Goal: Task Accomplishment & Management: Manage account settings

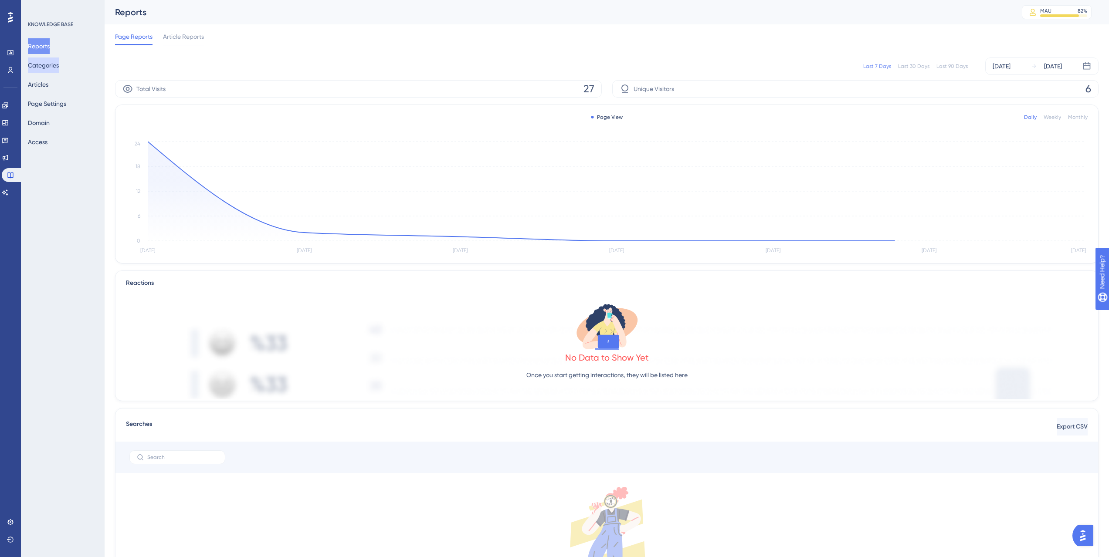
click at [59, 63] on button "Categories" at bounding box center [43, 66] width 31 height 16
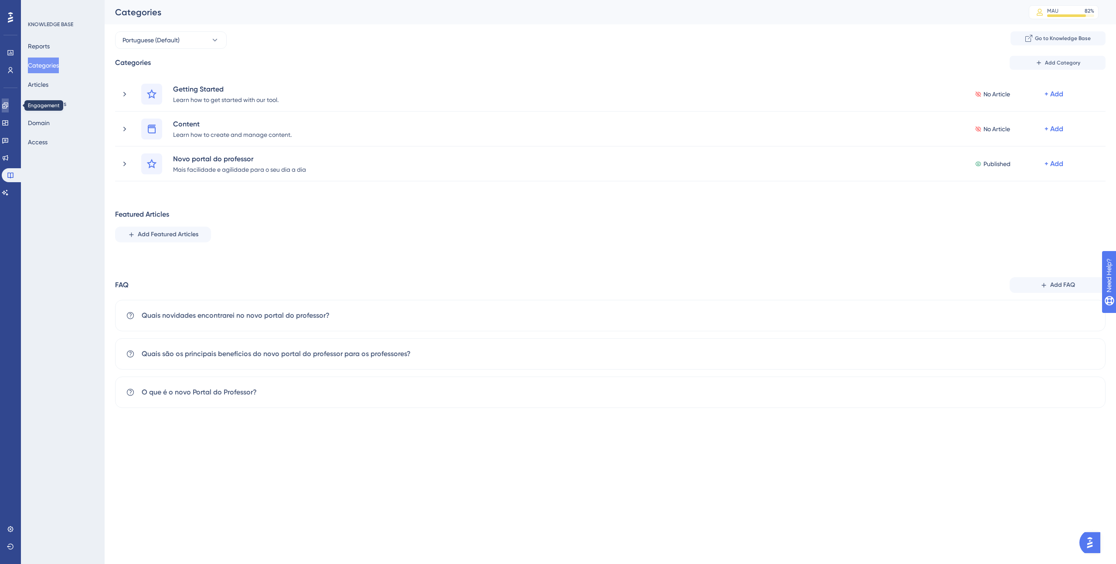
click at [9, 110] on link at bounding box center [5, 106] width 7 height 14
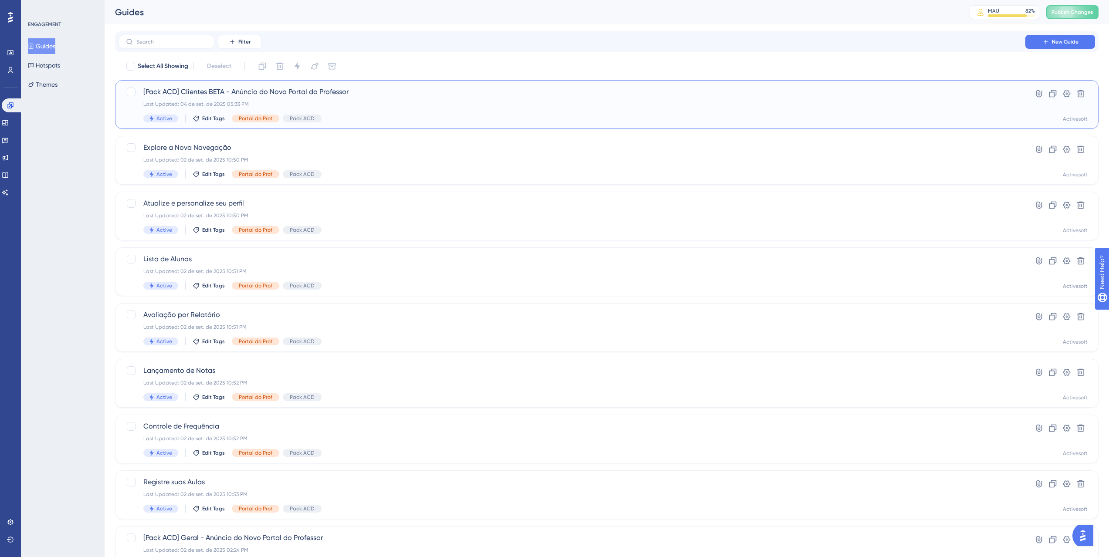
click at [343, 101] on div "Last Updated: 04 de set. de 2025 05:33 PM" at bounding box center [571, 104] width 857 height 7
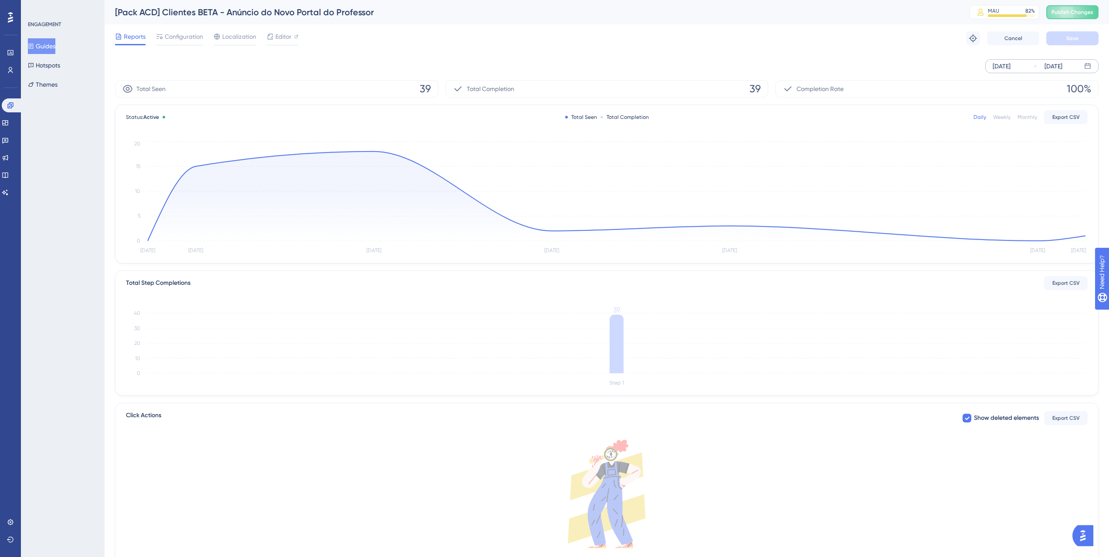
click at [999, 60] on div "[DATE] [DATE]" at bounding box center [1042, 66] width 113 height 14
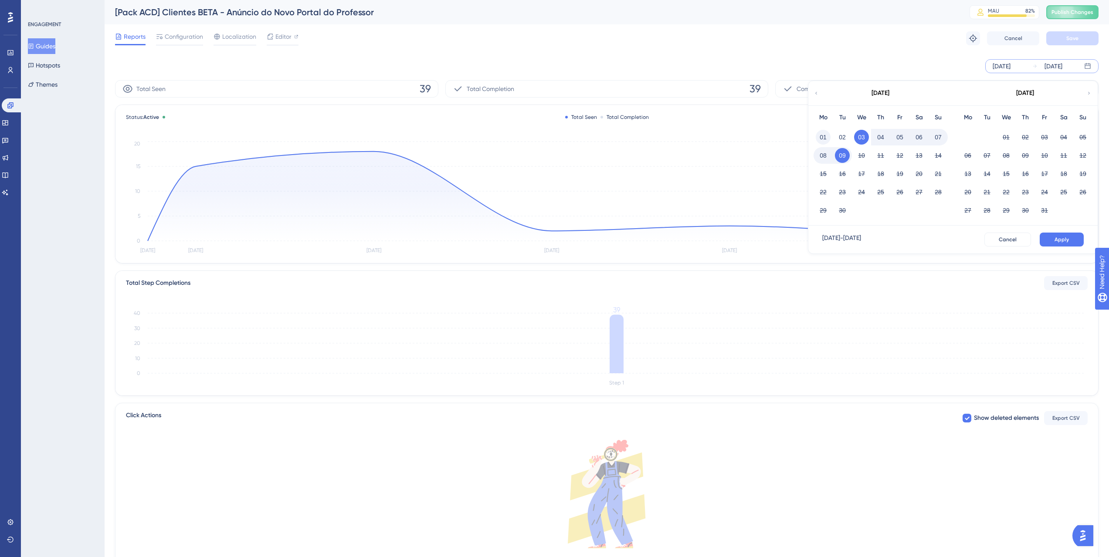
click at [829, 134] on button "01" at bounding box center [823, 137] width 15 height 15
click at [1058, 238] on span "Apply" at bounding box center [1062, 239] width 14 height 7
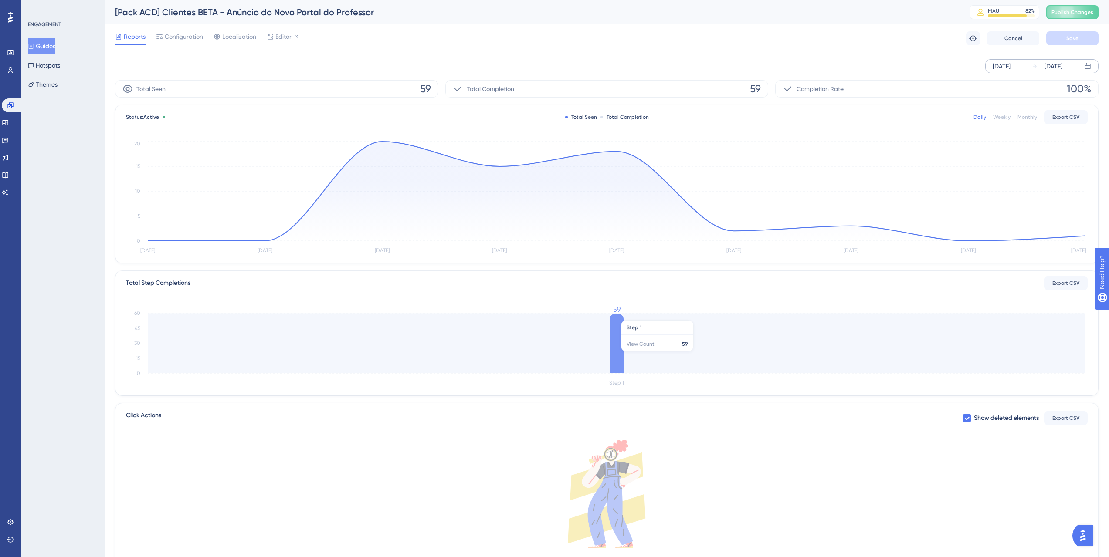
click at [611, 317] on icon at bounding box center [617, 343] width 14 height 59
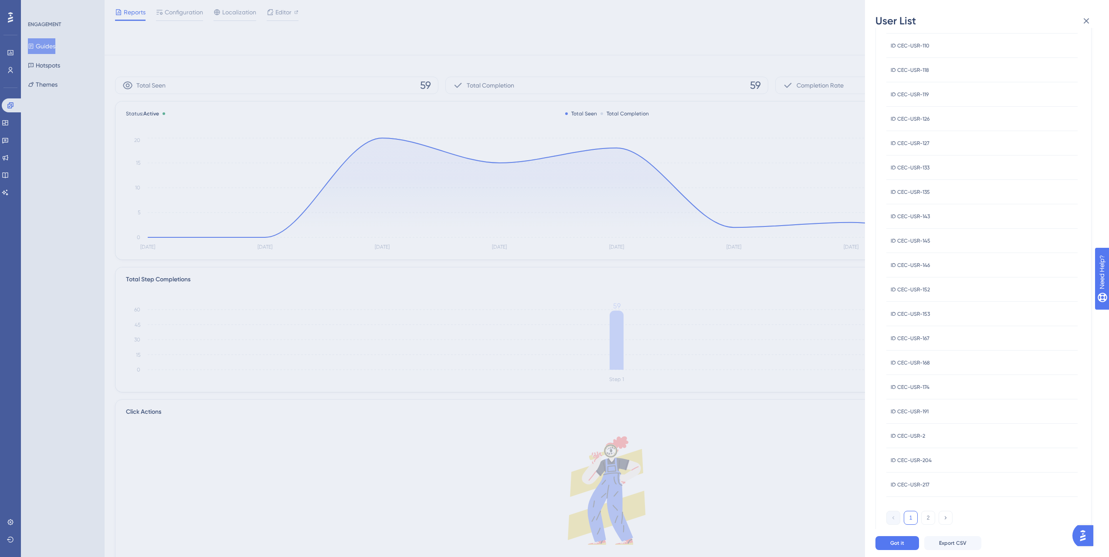
scroll to position [45, 0]
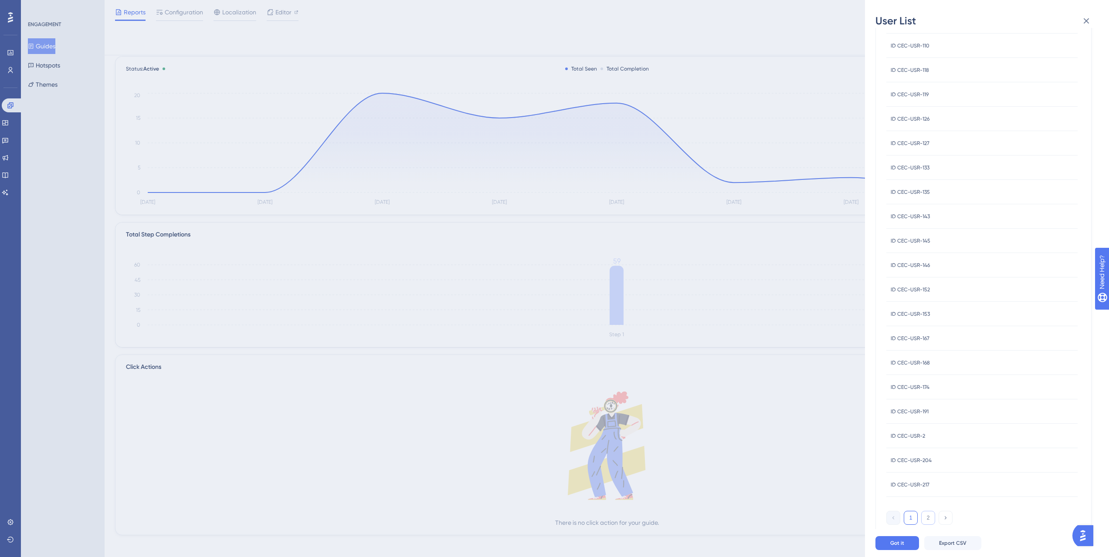
click at [929, 519] on button "2" at bounding box center [928, 518] width 14 height 14
click at [1091, 20] on icon at bounding box center [1086, 21] width 10 height 10
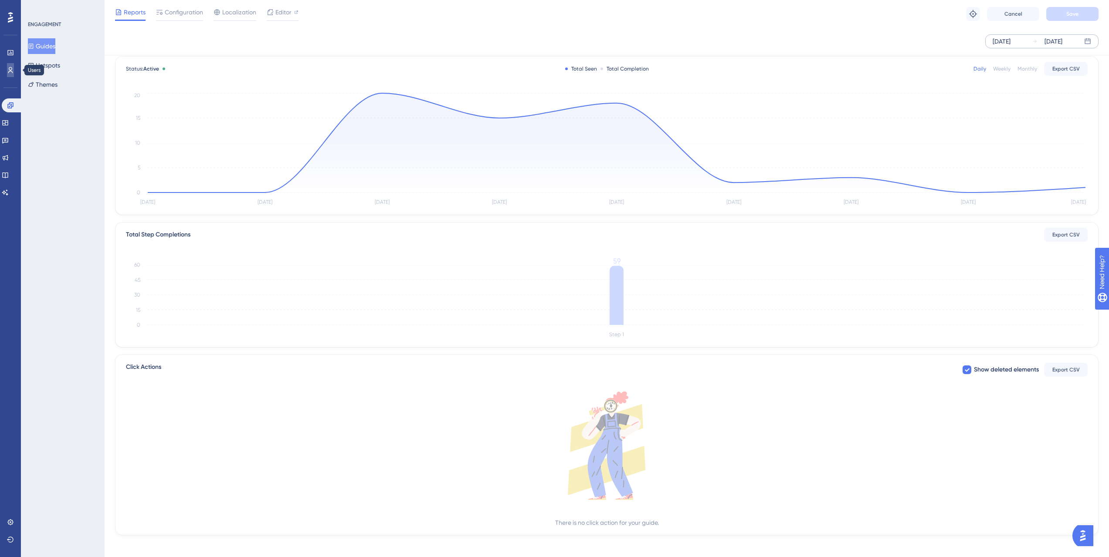
click at [12, 67] on icon at bounding box center [10, 70] width 7 height 7
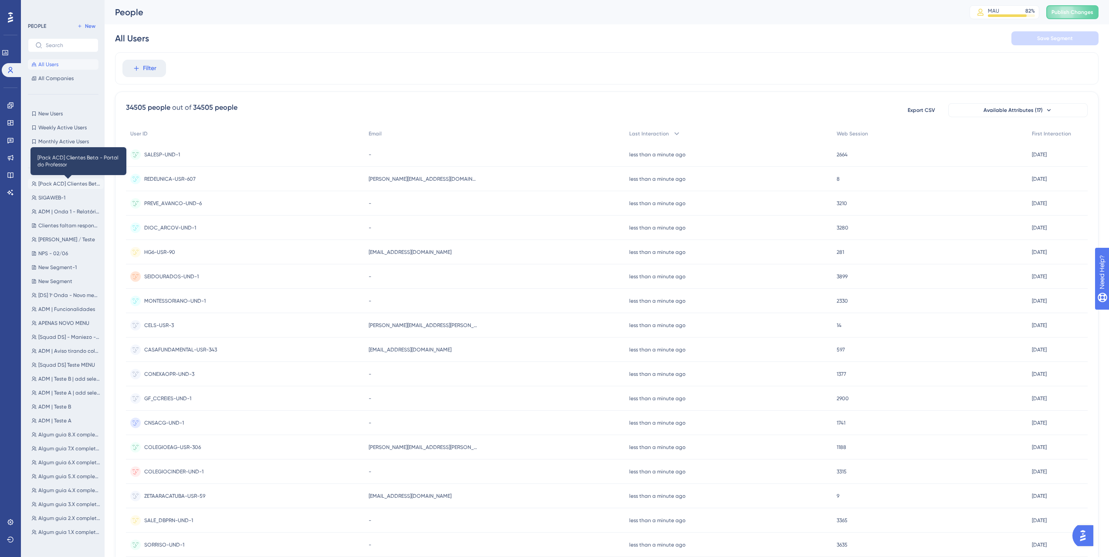
click at [73, 187] on span "[Pack ACD] Clientes Beta - Portal do Professor" at bounding box center [69, 183] width 62 height 7
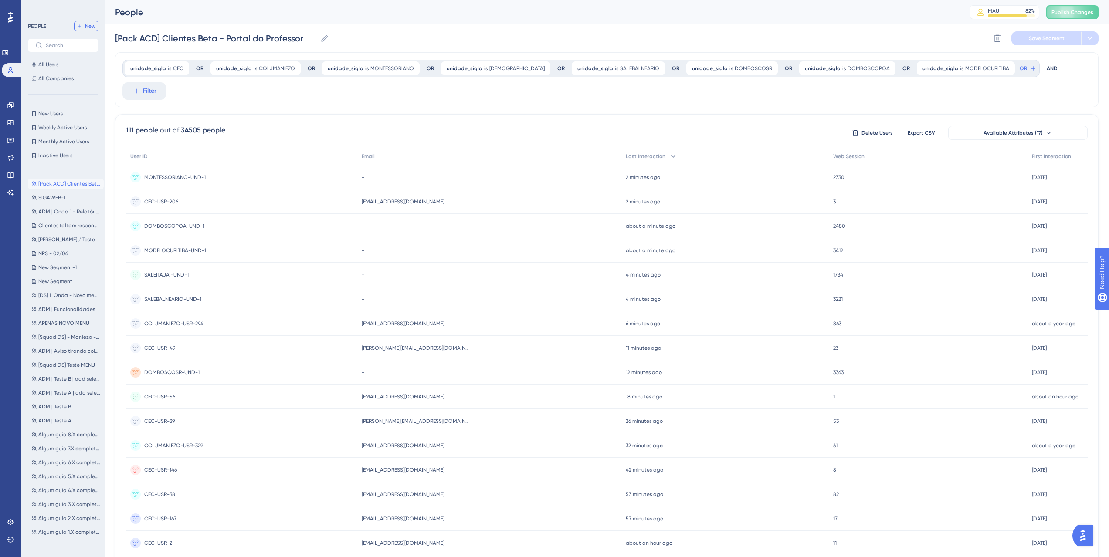
click at [92, 31] on button "New" at bounding box center [86, 26] width 24 height 10
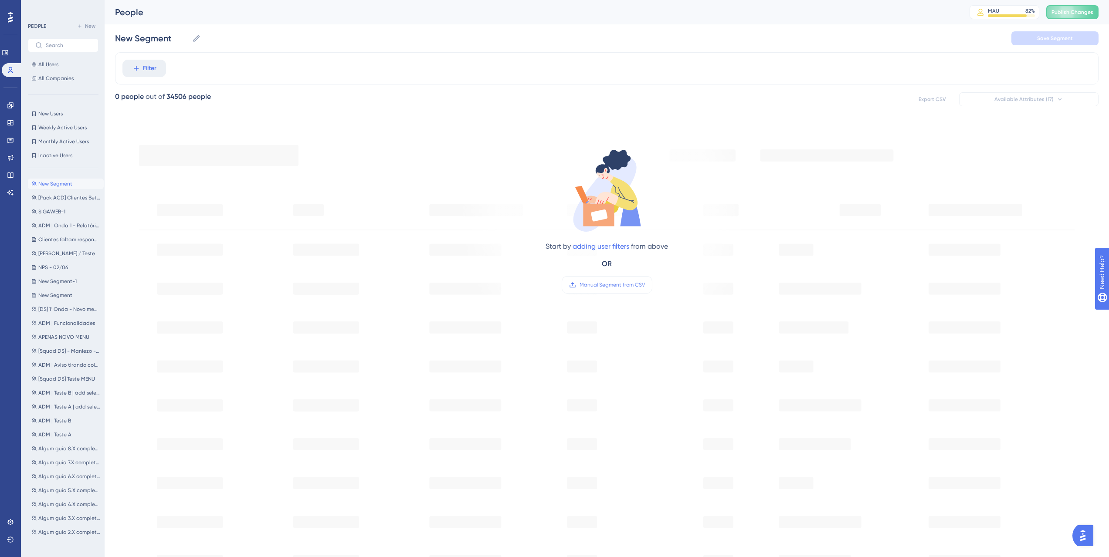
click at [168, 36] on input "New Segment" at bounding box center [152, 38] width 74 height 12
type input "{"
type input "p"
type input "[Pack ACD] Liberação clientes beta"
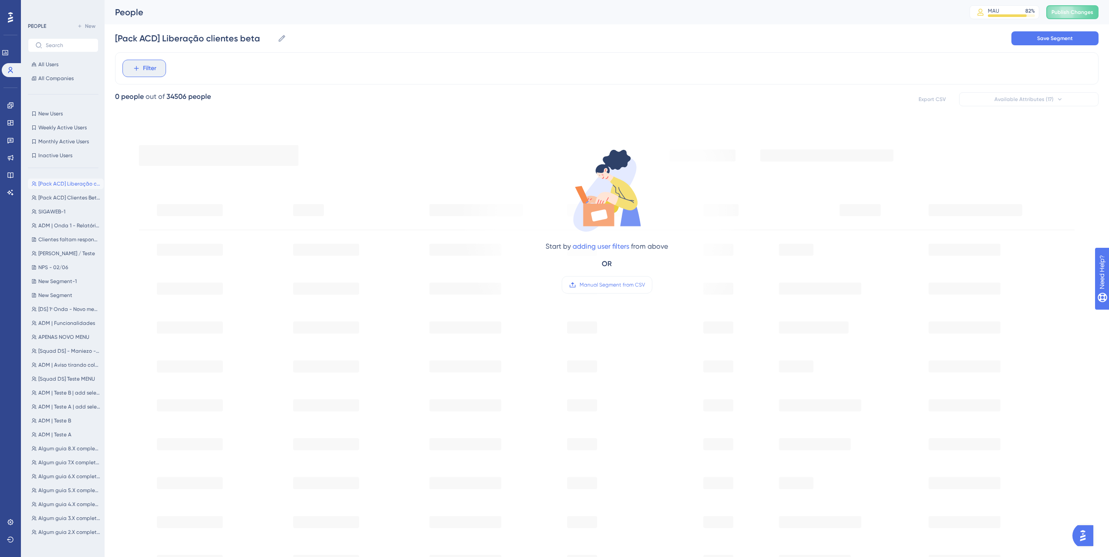
click at [154, 66] on span "Filter" at bounding box center [150, 68] width 14 height 10
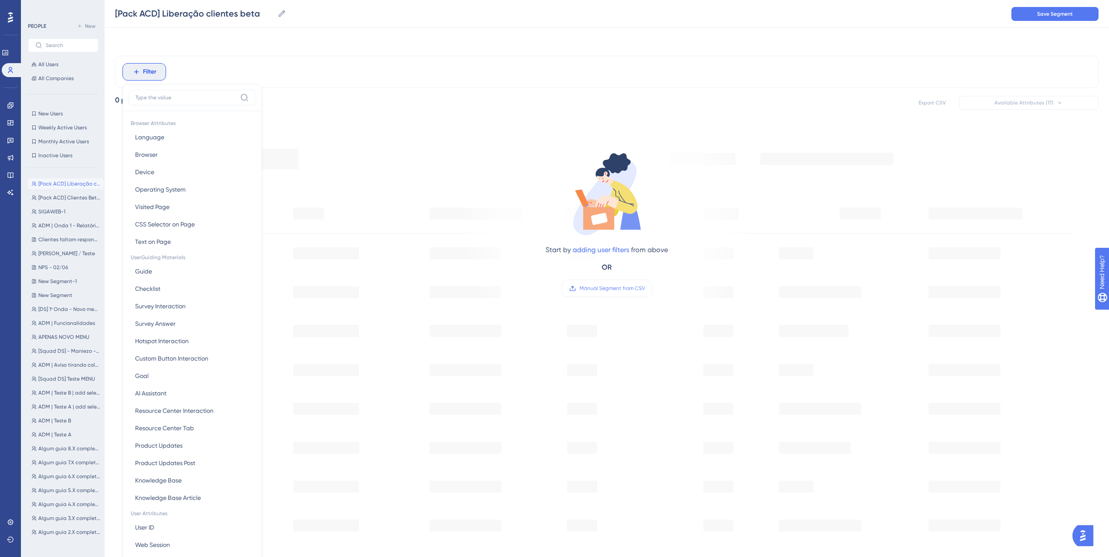
scroll to position [41, 0]
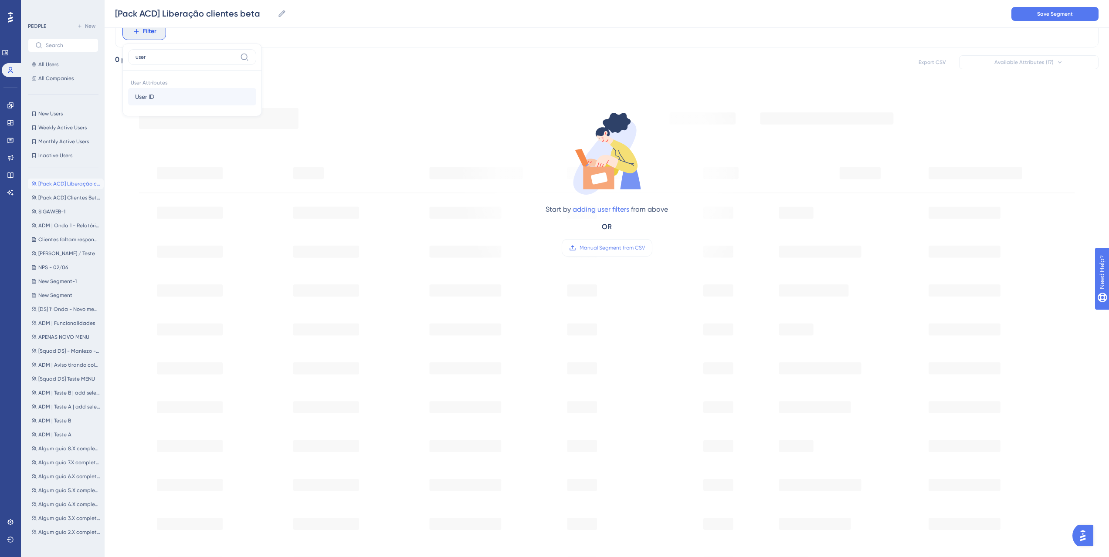
type input "user"
click at [160, 98] on button "User ID User ID" at bounding box center [192, 96] width 128 height 17
click at [295, 51] on div "User ID is Remove is is not contains does not contain starts with ends with is …" at bounding box center [607, 316] width 984 height 603
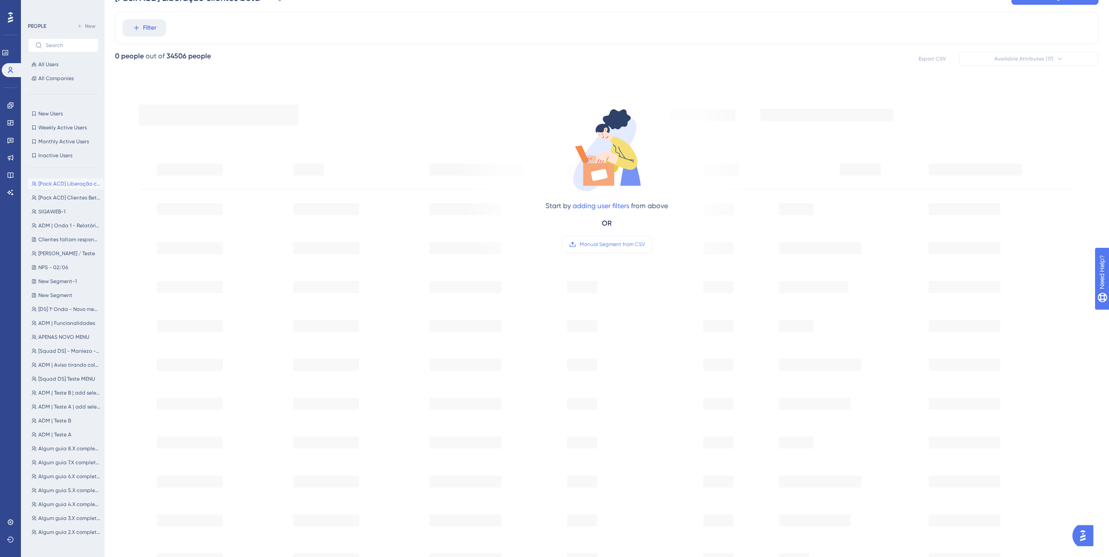
scroll to position [0, 0]
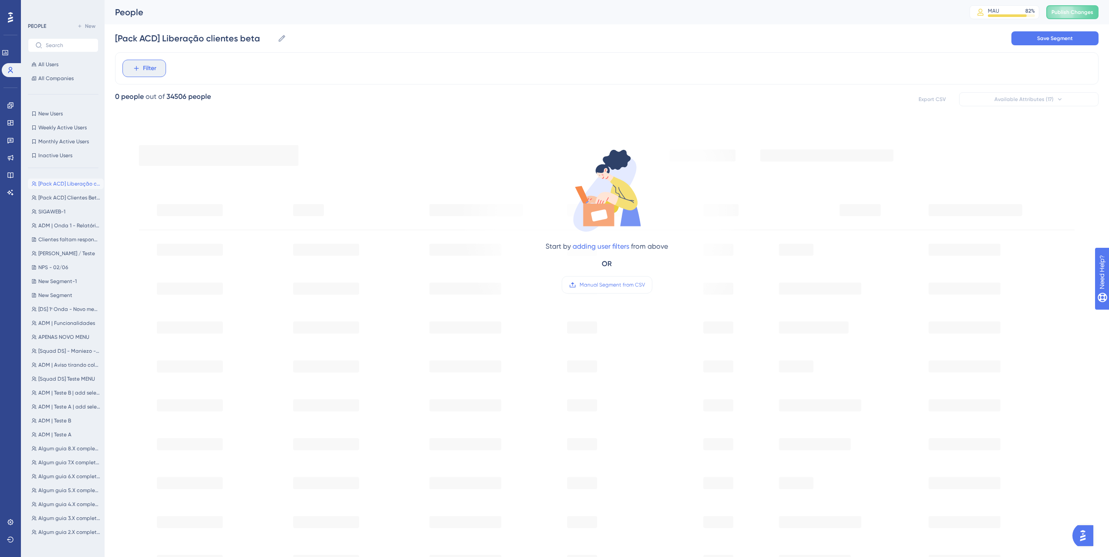
click at [150, 66] on span "Filter" at bounding box center [150, 68] width 14 height 10
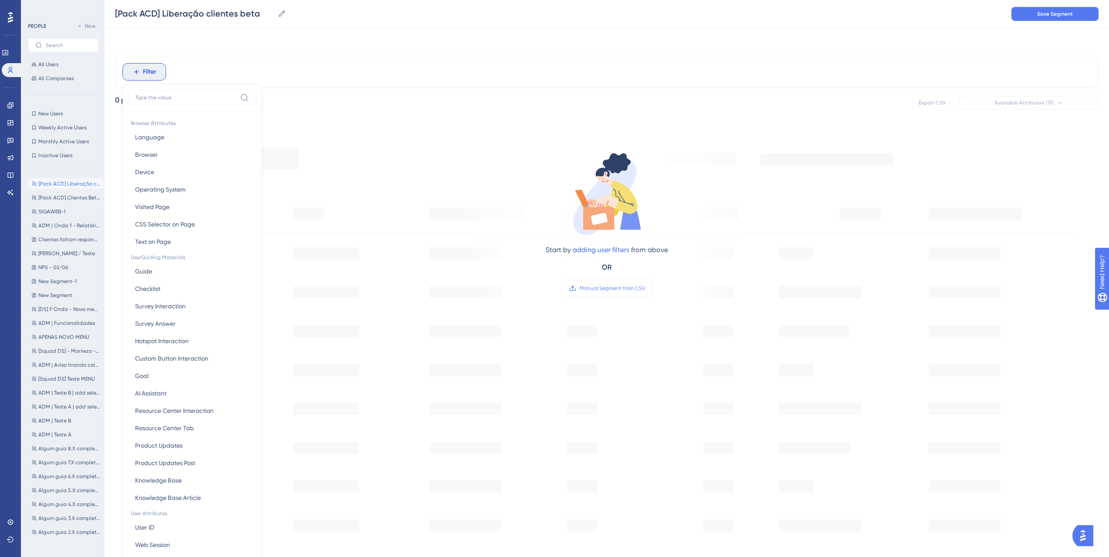
scroll to position [41, 0]
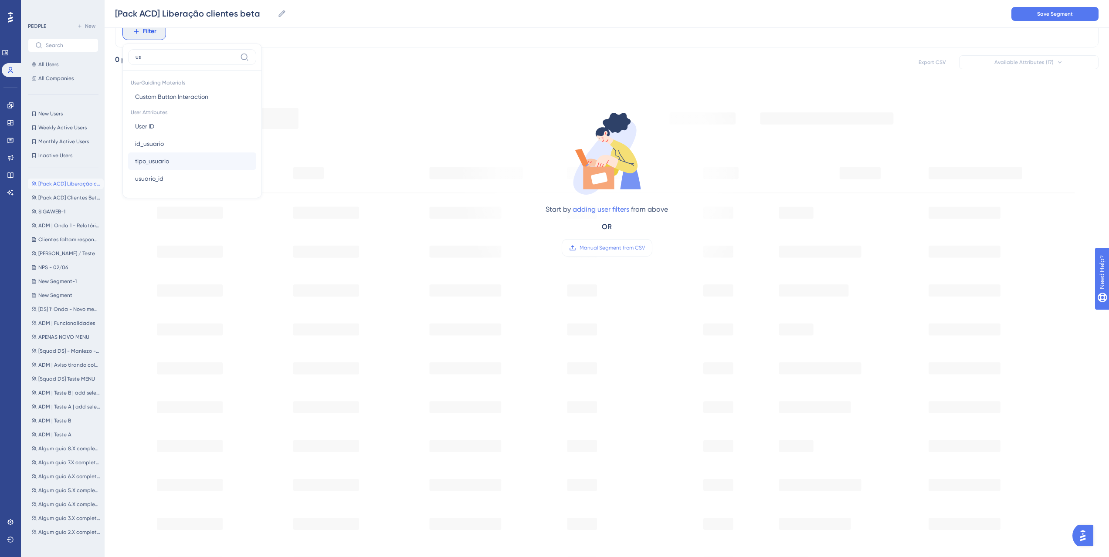
type input "u"
type input "sig"
click at [167, 103] on button "unidade_sigla unidade_sigla" at bounding box center [192, 96] width 128 height 17
type input "D"
type input "CEC"
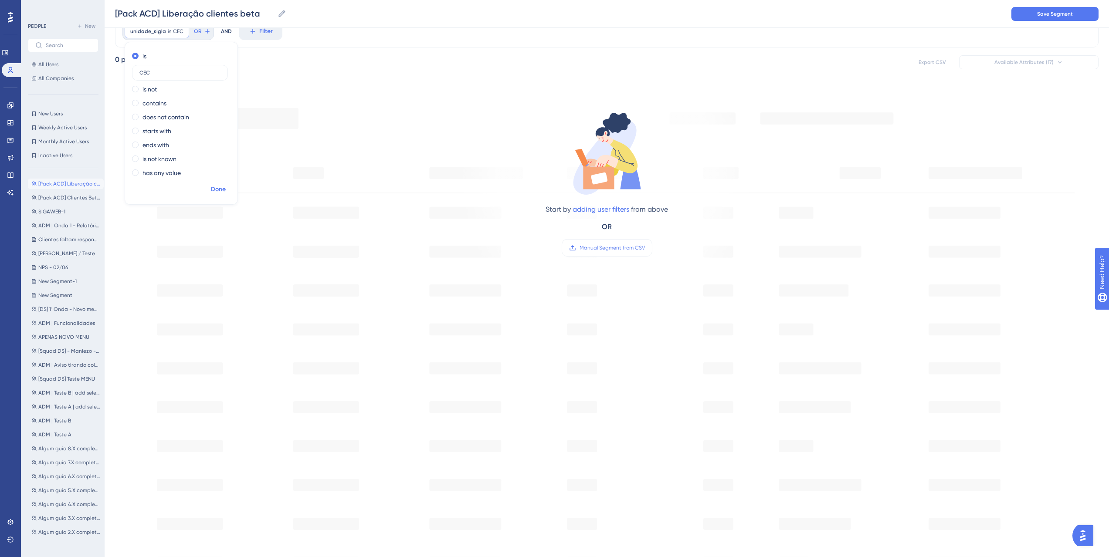
click at [211, 190] on span "Done" at bounding box center [218, 189] width 15 height 10
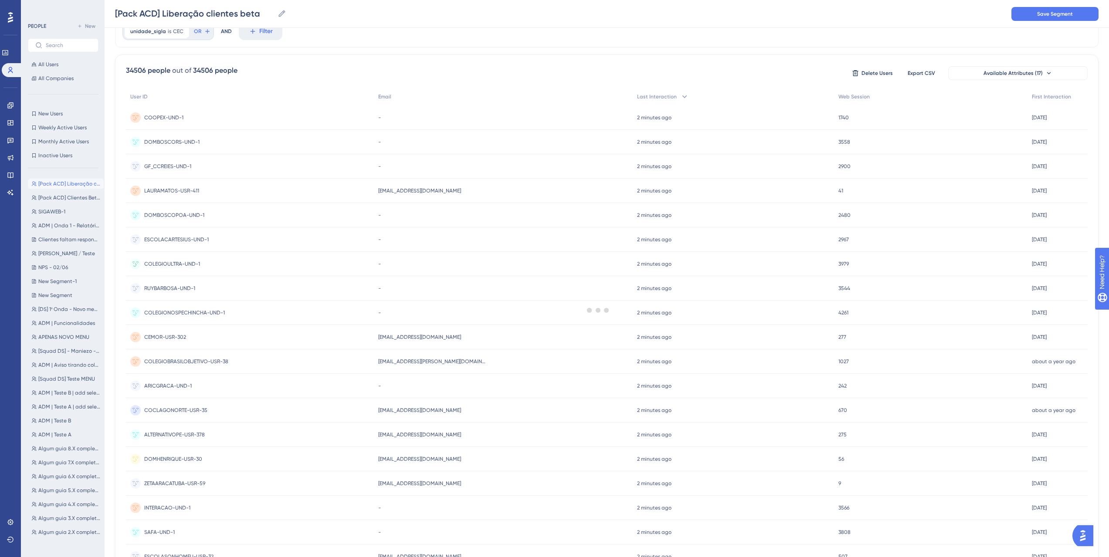
scroll to position [0, 0]
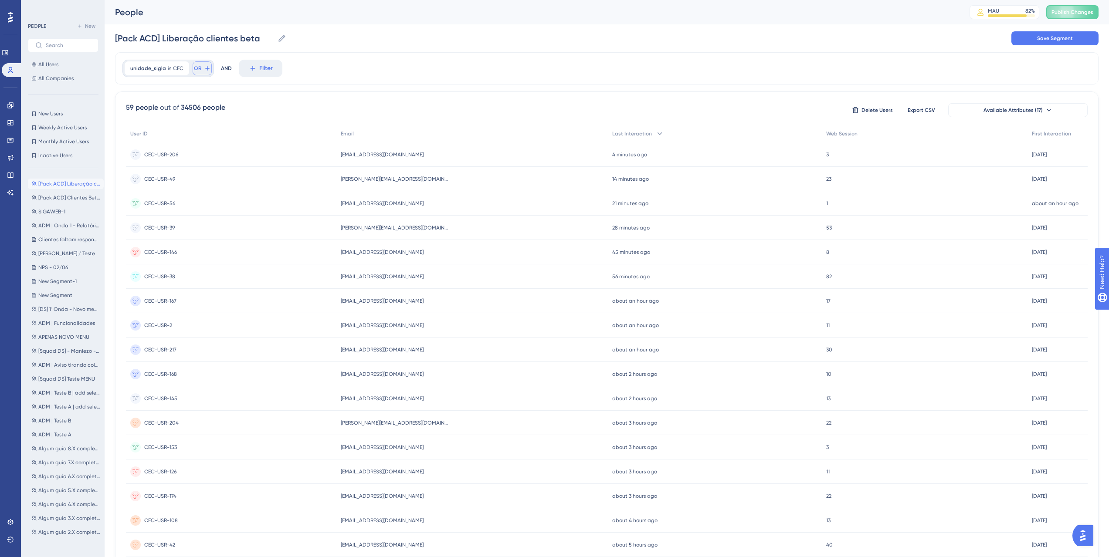
click at [205, 66] on icon at bounding box center [207, 68] width 7 height 7
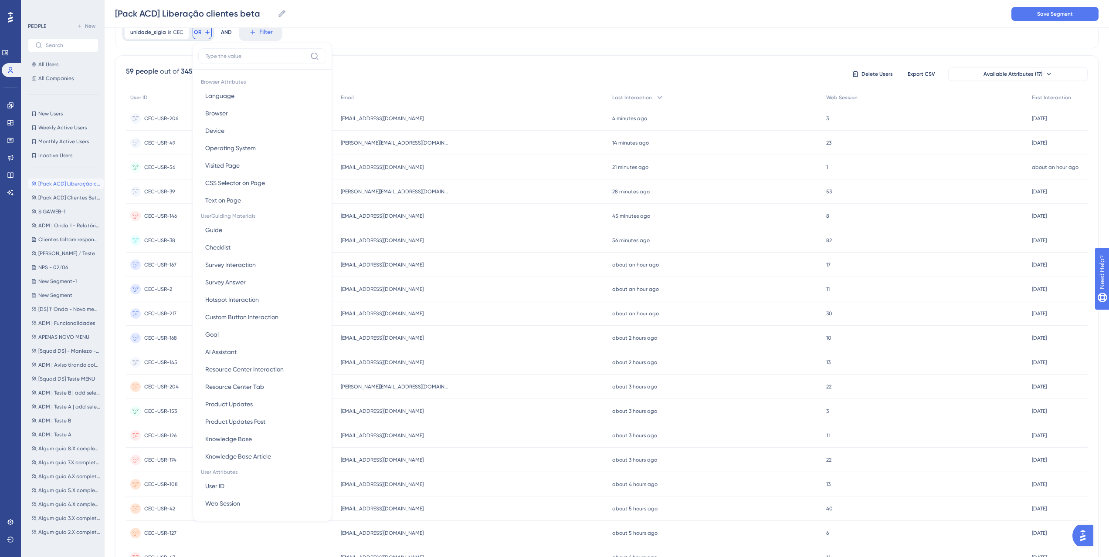
scroll to position [28, 0]
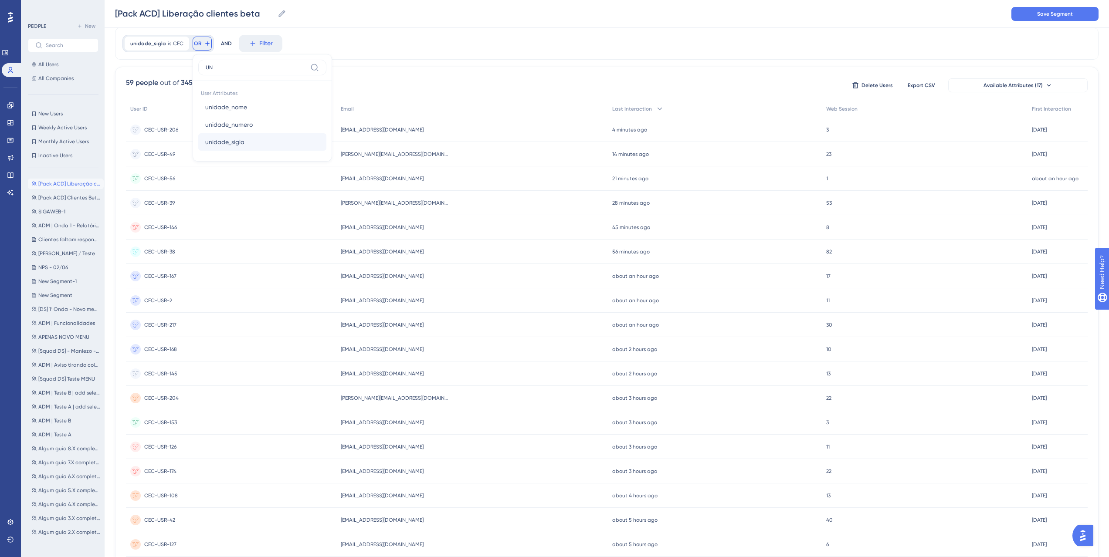
type input "UN"
click at [221, 144] on span "unidade_sigla" at bounding box center [224, 142] width 39 height 10
click at [234, 85] on input "text" at bounding box center [265, 85] width 81 height 6
paste input "SALEBALNEARIO"
type input "SALEBALNEARIO"
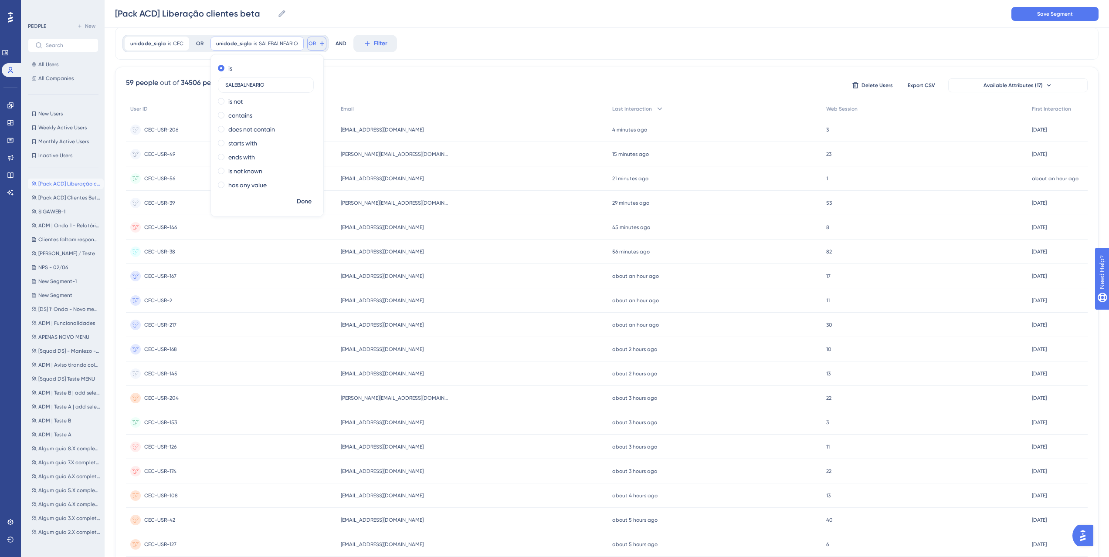
click at [311, 37] on button "OR" at bounding box center [316, 44] width 19 height 14
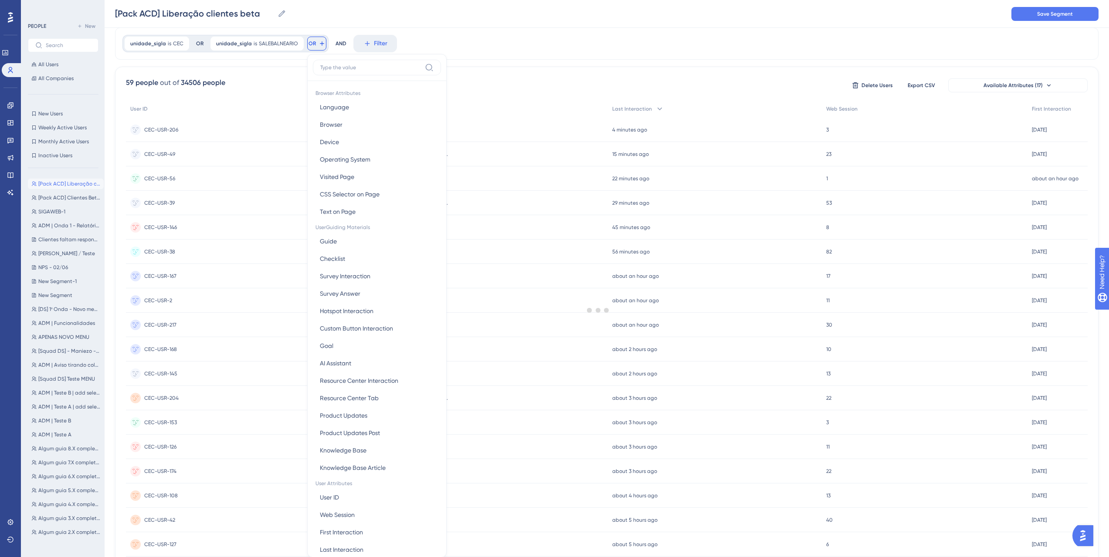
scroll to position [56, 0]
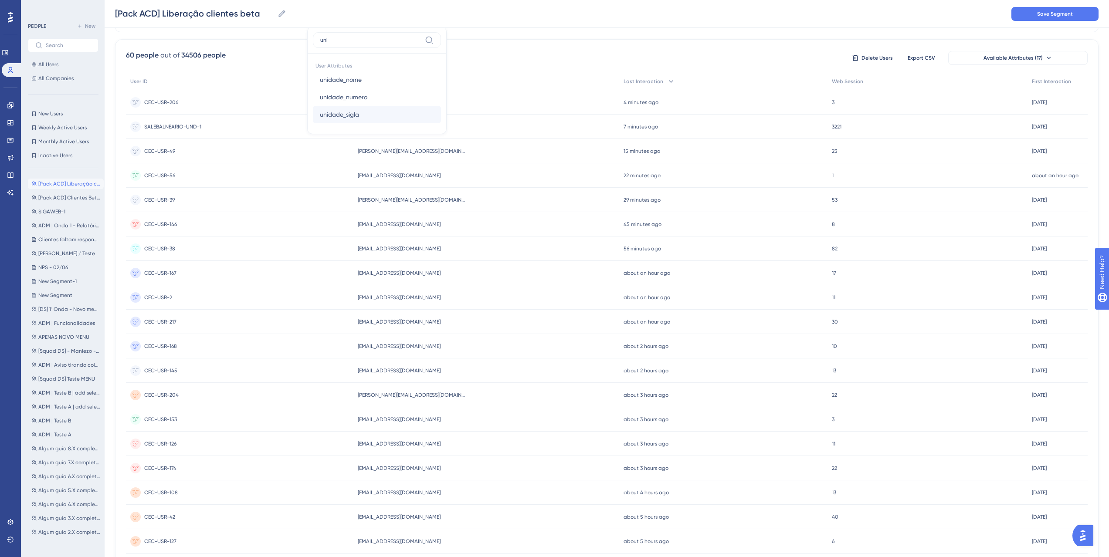
type input "uni"
click at [337, 108] on button "unidade_sigla unidade_sigla" at bounding box center [377, 114] width 128 height 17
click at [350, 55] on input "text" at bounding box center [380, 57] width 81 height 6
paste input "DOMBOSCOSR"
type input "DOMBOSCOSR"
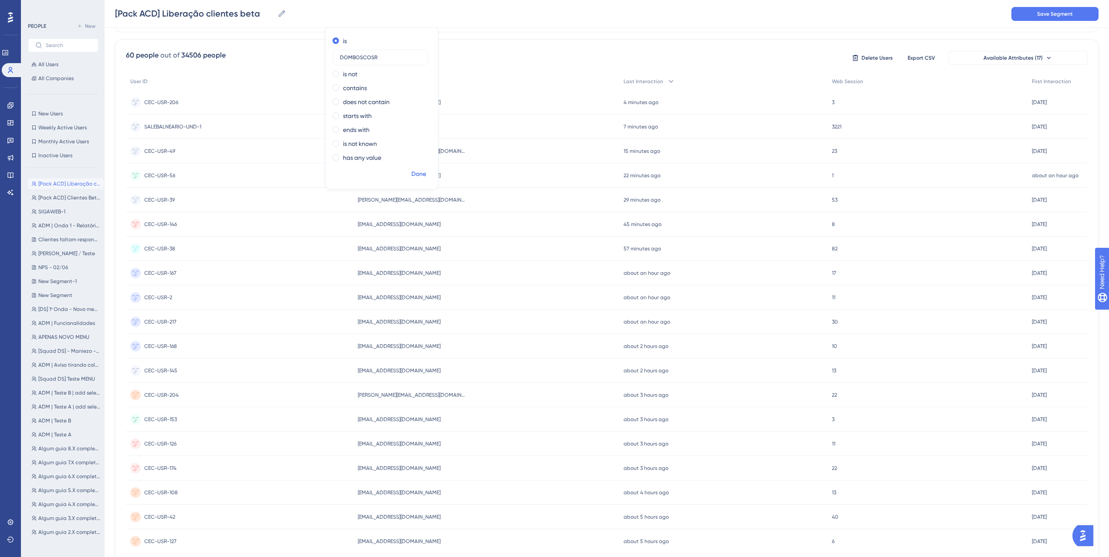
click at [411, 172] on span "Done" at bounding box center [418, 174] width 15 height 10
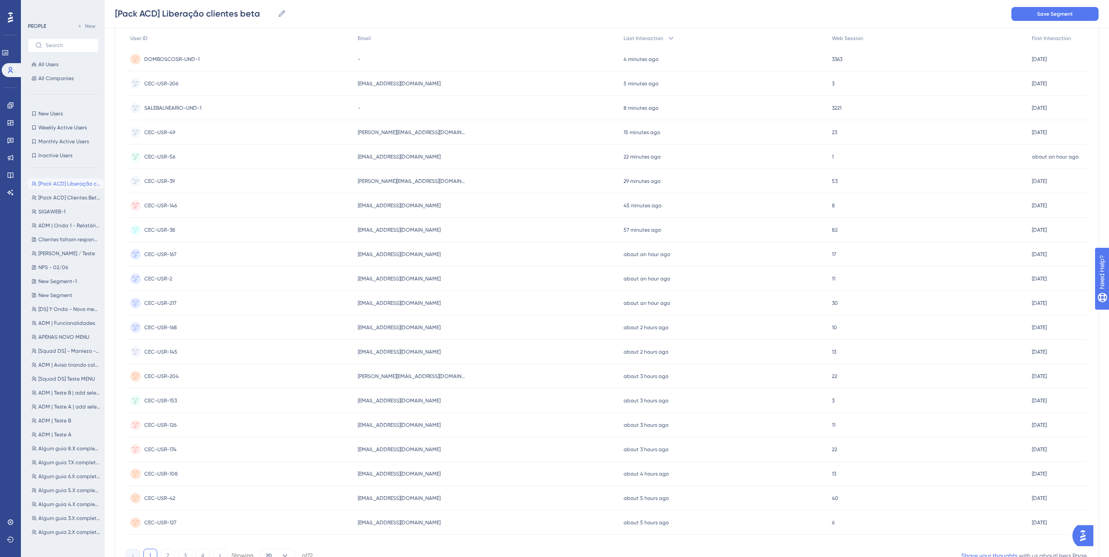
scroll to position [0, 0]
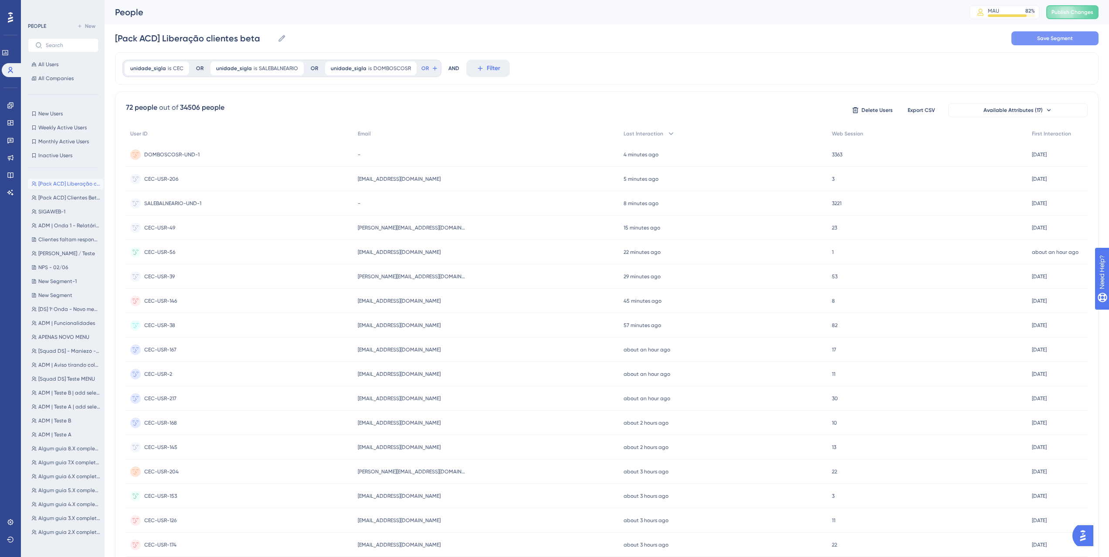
click at [1035, 39] on button "Save Segment" at bounding box center [1055, 38] width 87 height 14
click at [7, 105] on link at bounding box center [10, 106] width 7 height 14
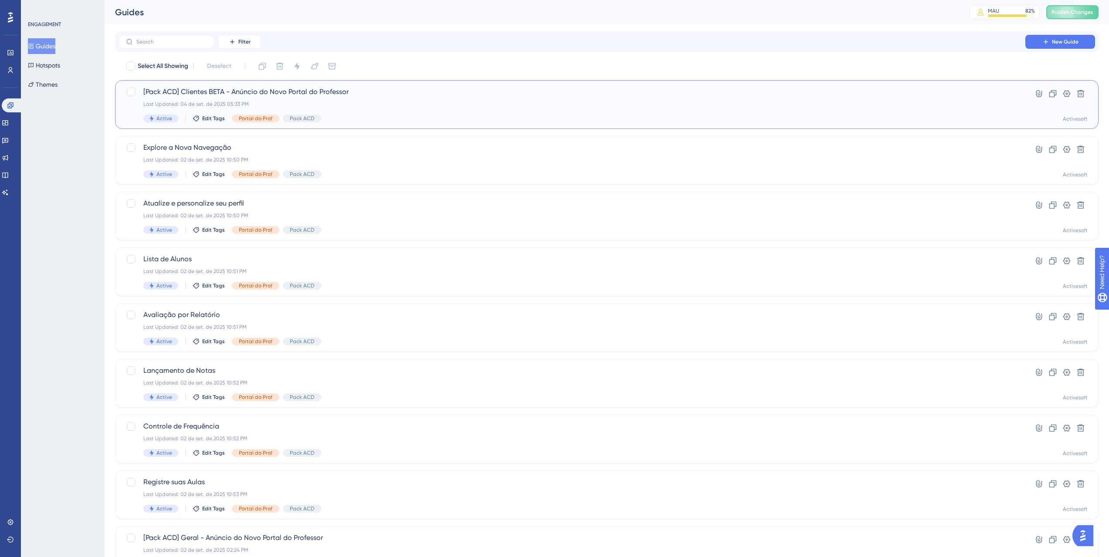
click at [320, 95] on span "[Pack ACD] Clientes BETA - Anúncio do Novo Portal do Professor" at bounding box center [571, 92] width 857 height 10
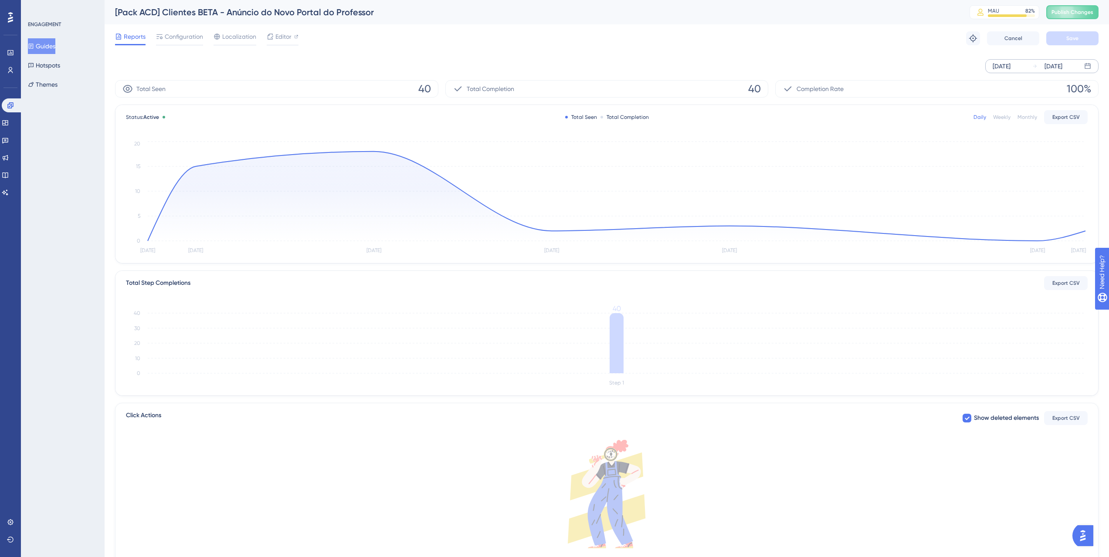
click at [1014, 60] on div "[DATE] [DATE]" at bounding box center [1042, 66] width 113 height 14
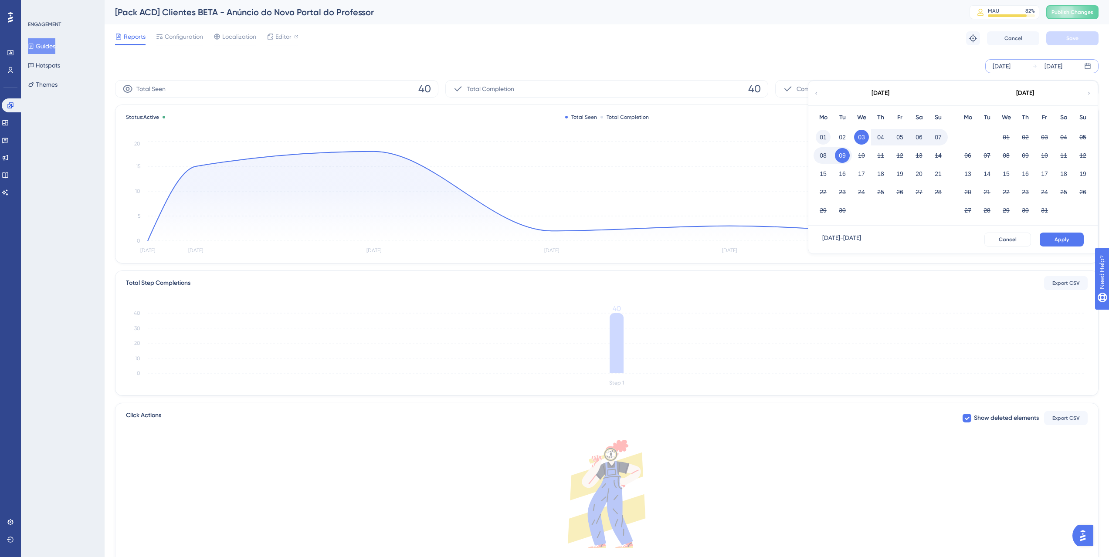
click at [825, 137] on button "01" at bounding box center [823, 137] width 15 height 15
click at [1054, 235] on button "Apply" at bounding box center [1062, 240] width 44 height 14
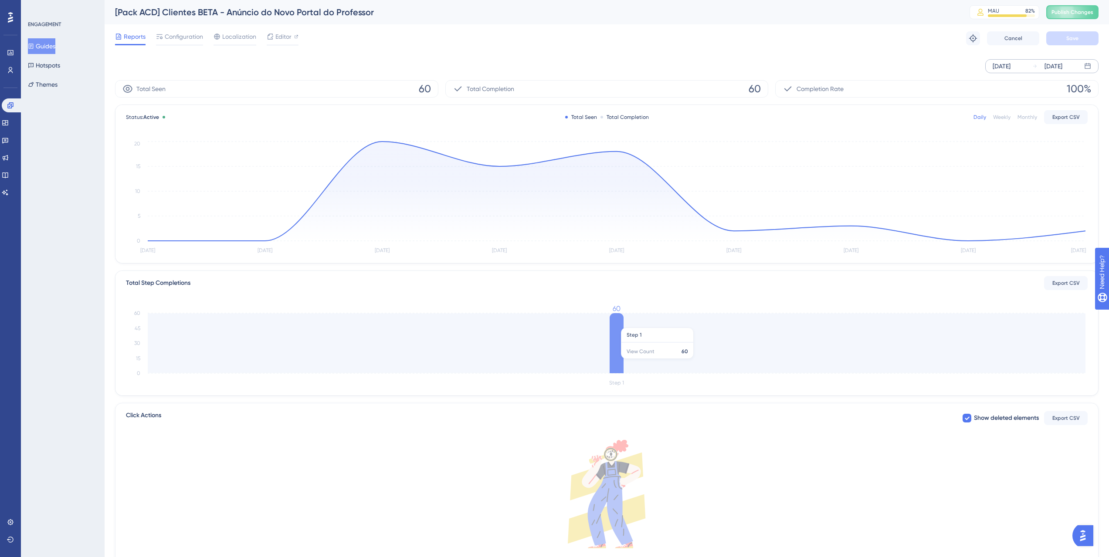
click at [619, 323] on icon at bounding box center [617, 343] width 14 height 60
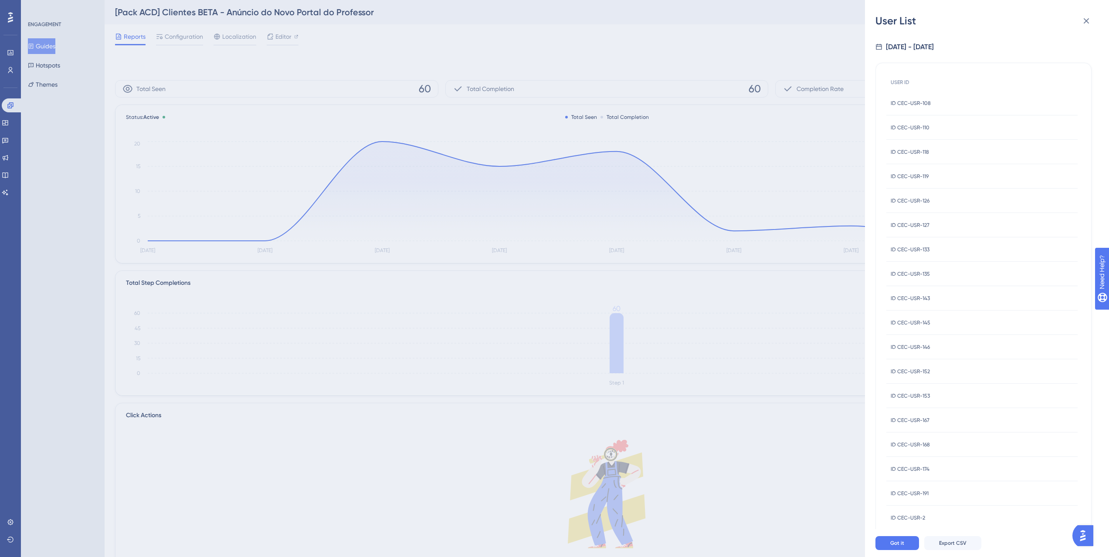
scroll to position [82, 0]
click at [931, 519] on button "2" at bounding box center [928, 518] width 14 height 14
click at [931, 519] on div "USER ID ID ACTIVECOMERCIAL-USR-64 ID ACTIVECOMERCIAL-USR-64 ID CEC-USR-123 ID C…" at bounding box center [984, 292] width 216 height 458
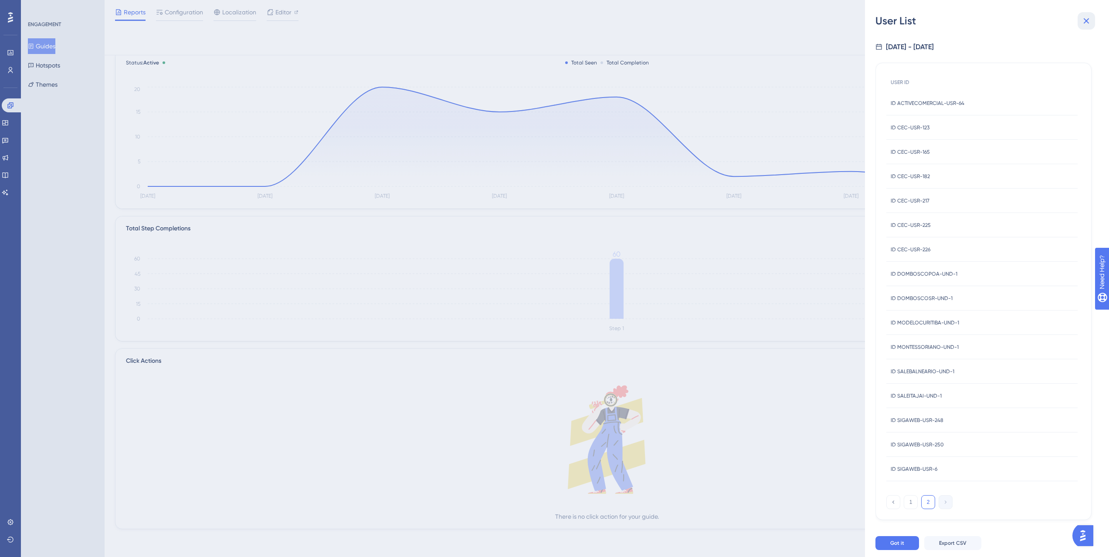
click at [1089, 18] on icon at bounding box center [1086, 21] width 10 height 10
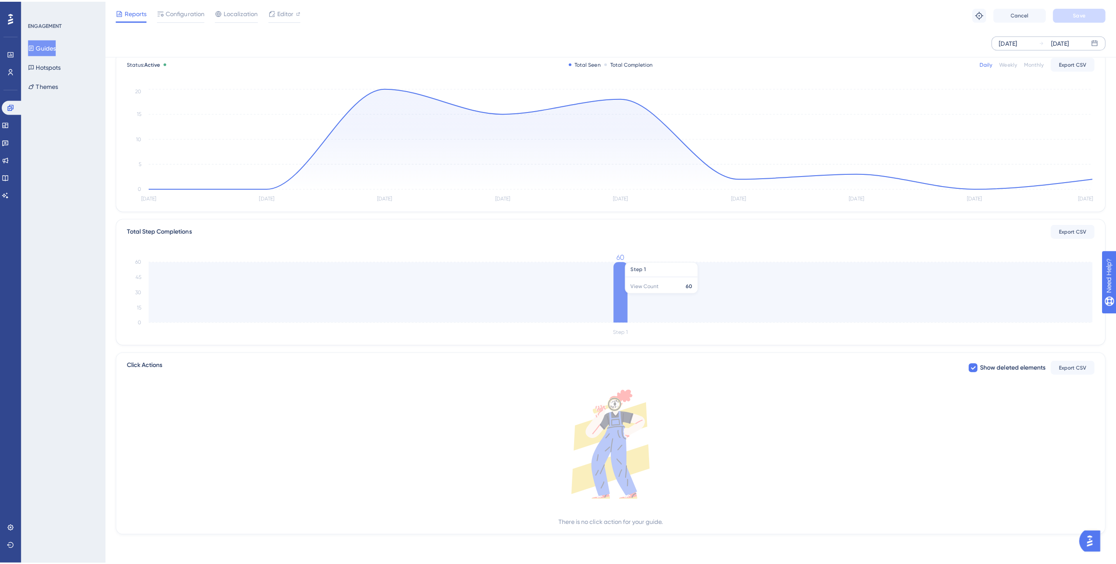
scroll to position [0, 0]
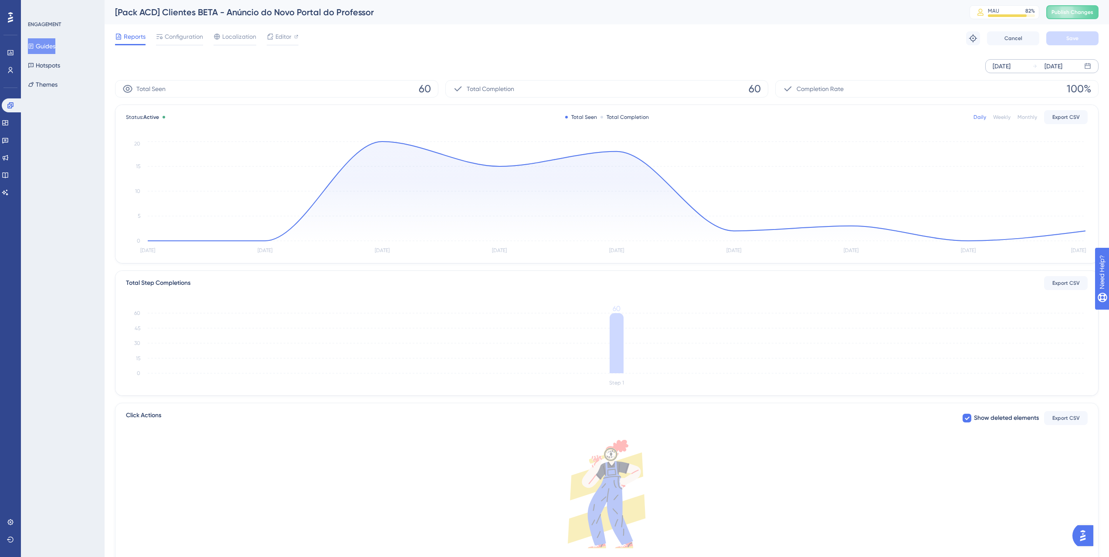
click at [1011, 65] on div "[DATE]" at bounding box center [1002, 66] width 18 height 10
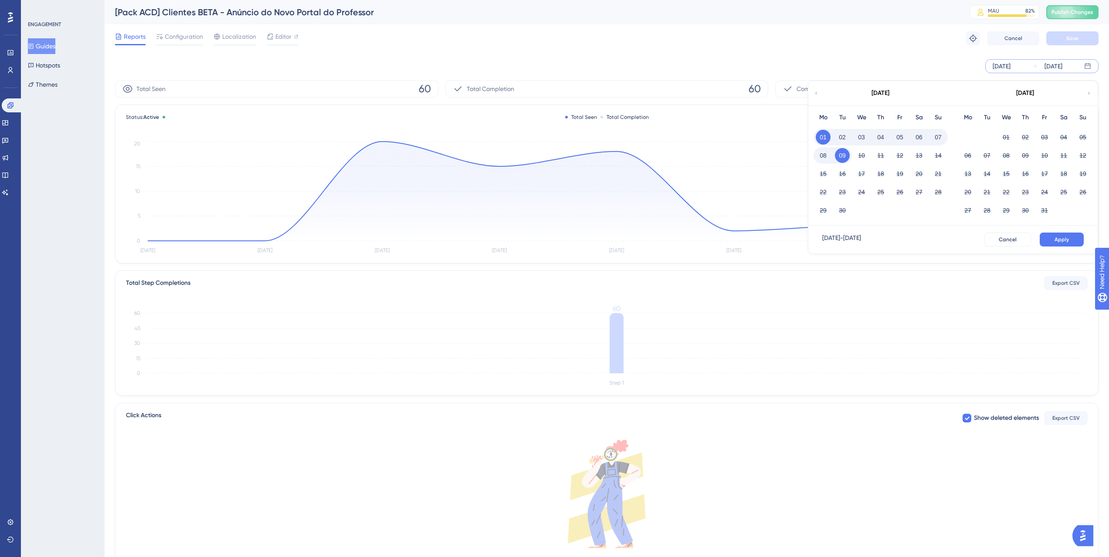
click at [821, 153] on button "08" at bounding box center [823, 155] width 15 height 15
click at [1067, 239] on span "Apply" at bounding box center [1062, 239] width 14 height 7
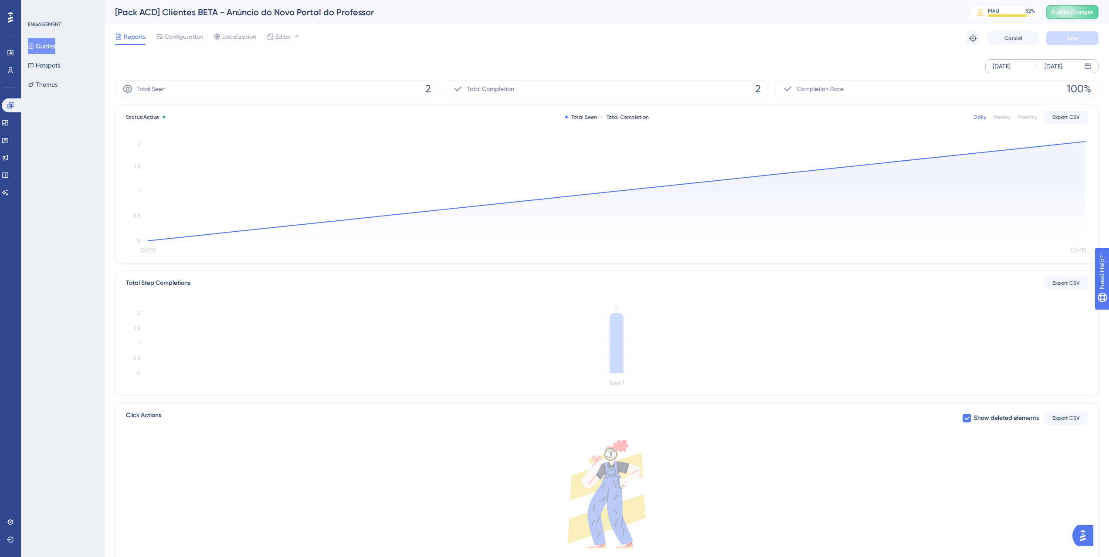
click at [1011, 63] on div "[DATE]" at bounding box center [1002, 66] width 18 height 10
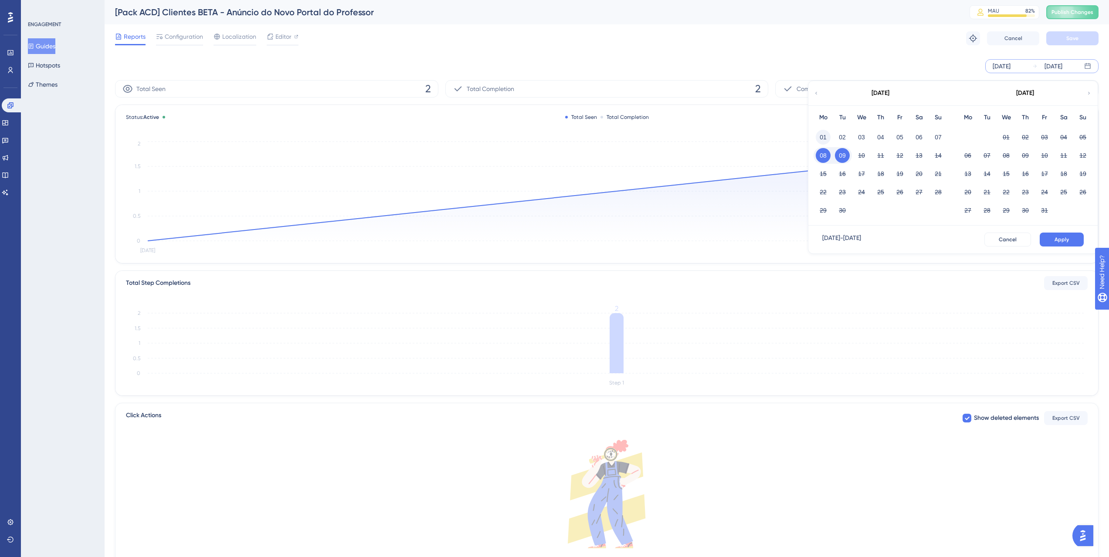
click at [818, 135] on button "01" at bounding box center [823, 137] width 15 height 15
click at [1059, 233] on button "Apply" at bounding box center [1062, 240] width 44 height 14
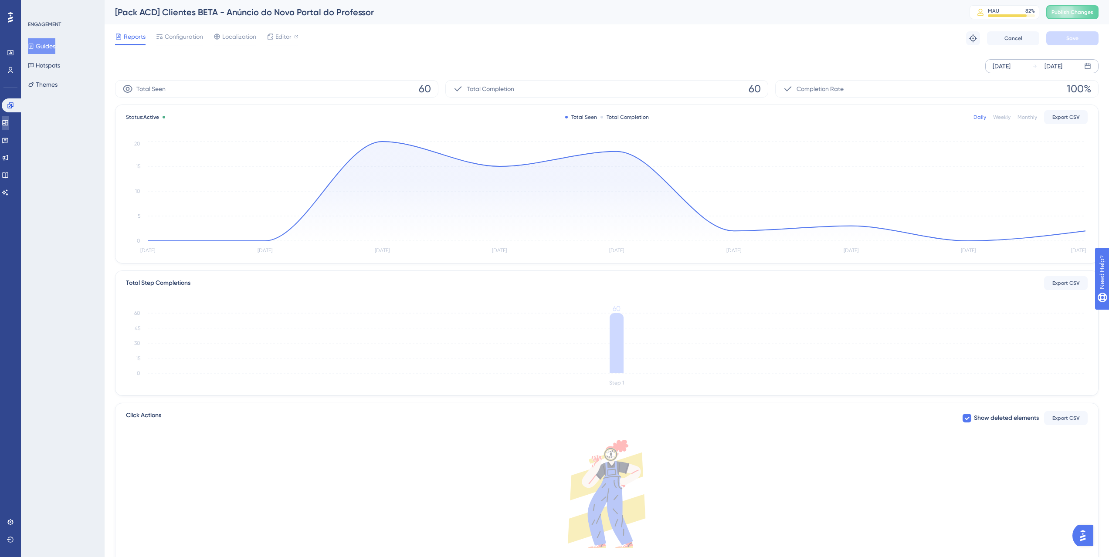
click at [9, 122] on icon at bounding box center [5, 122] width 7 height 7
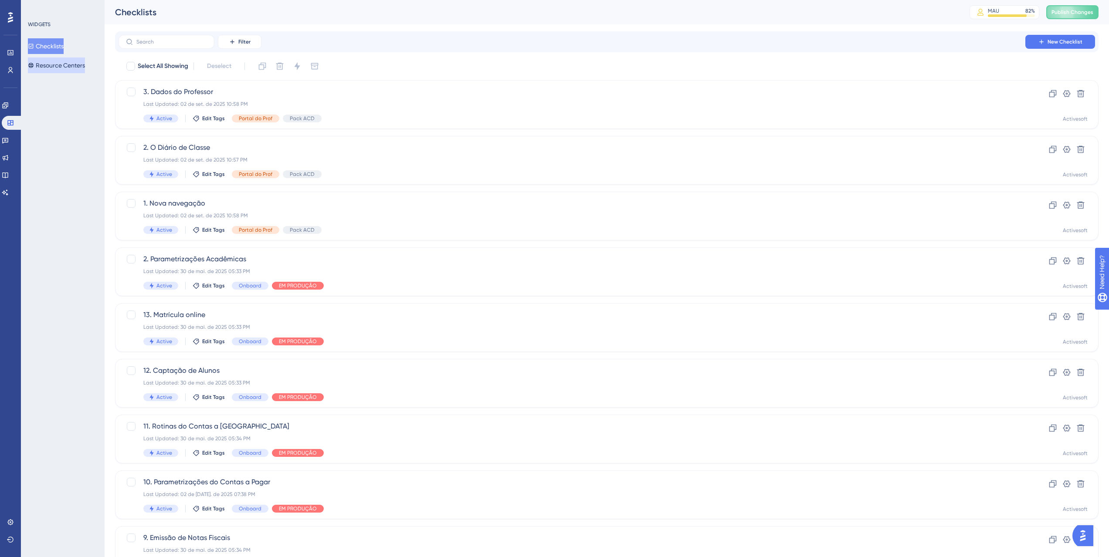
click at [73, 65] on button "Resource Centers" at bounding box center [56, 66] width 57 height 16
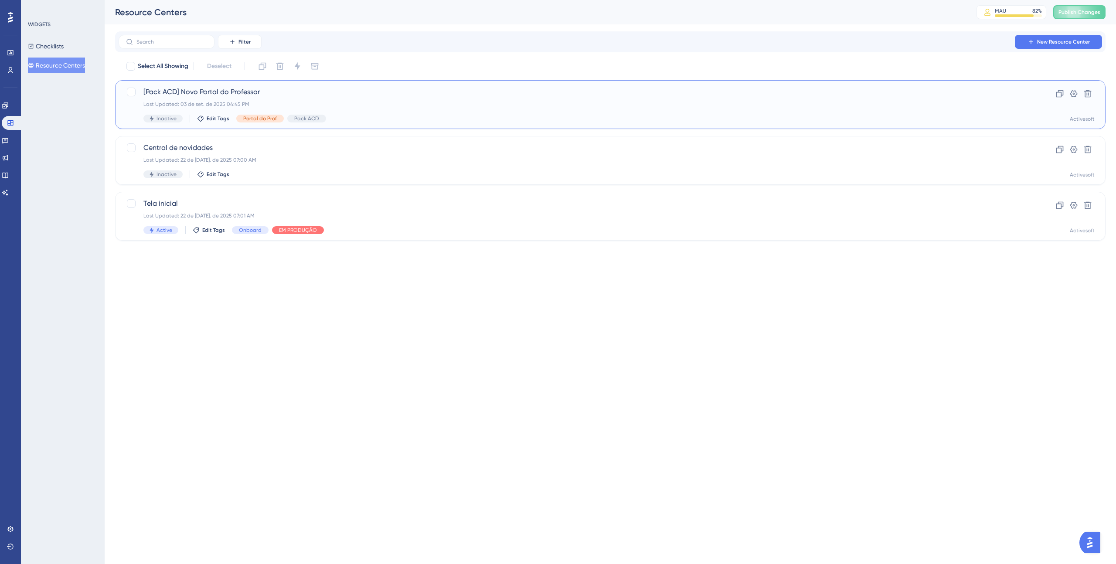
click at [299, 100] on div "[Pack ACD] Novo Portal do Professor Last Updated: 03 de set. de 2025 04:45 PM I…" at bounding box center [575, 105] width 864 height 36
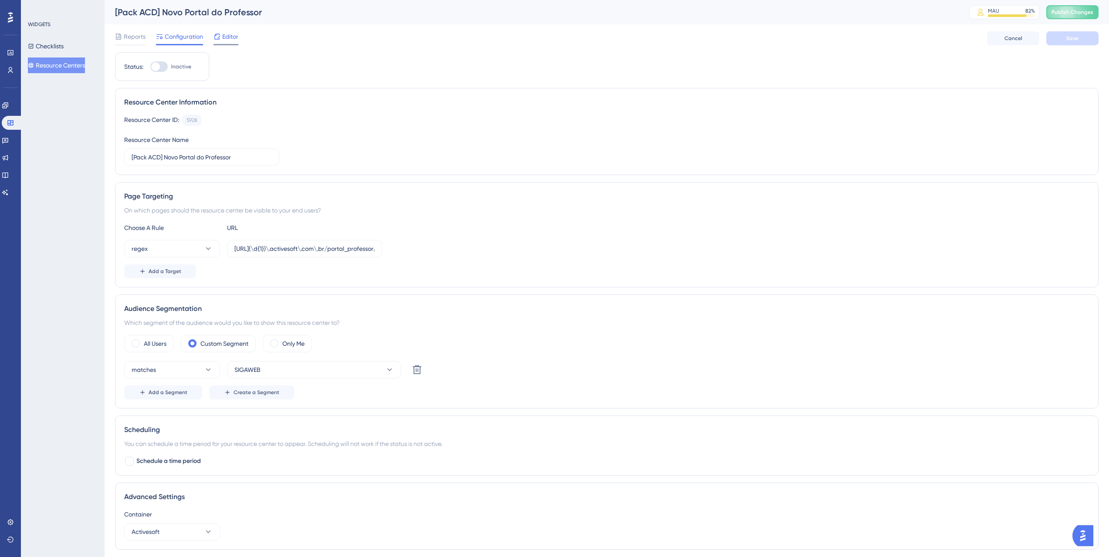
click at [226, 41] on span "Editor" at bounding box center [230, 36] width 16 height 10
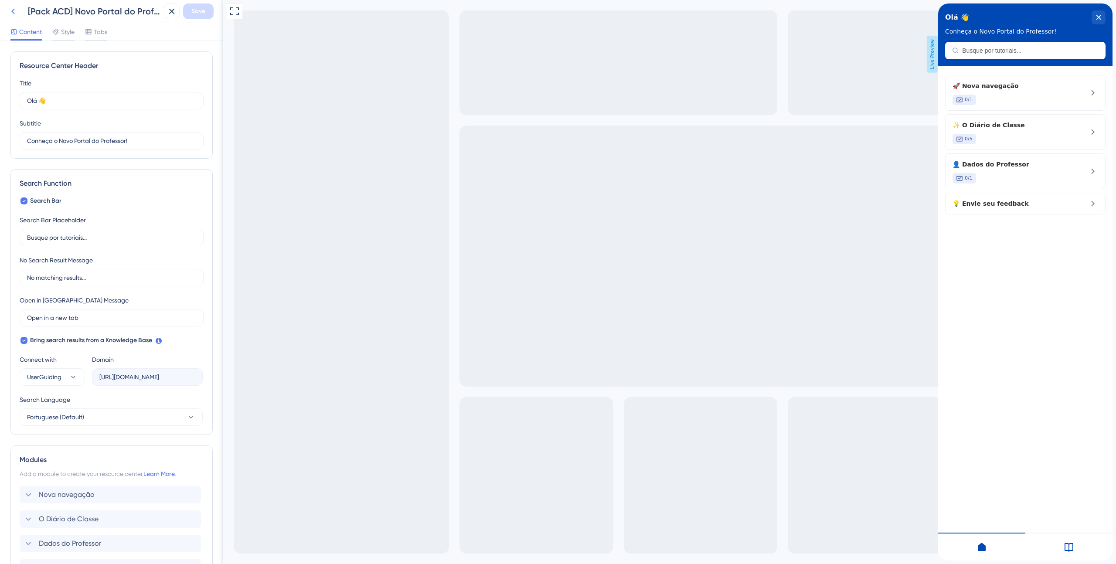
click at [14, 9] on icon at bounding box center [13, 11] width 10 height 10
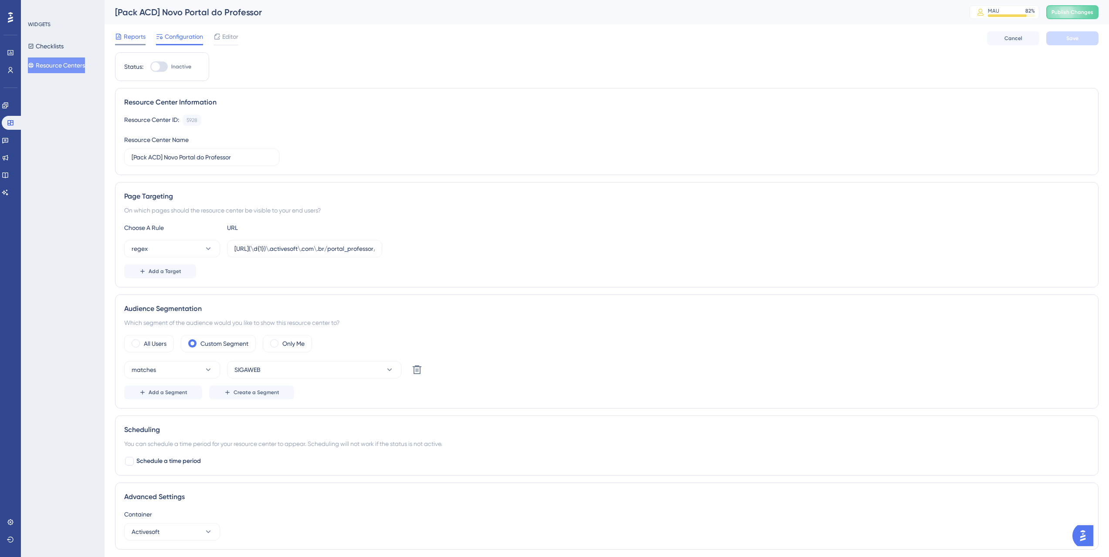
click at [137, 41] on span "Reports" at bounding box center [135, 36] width 22 height 10
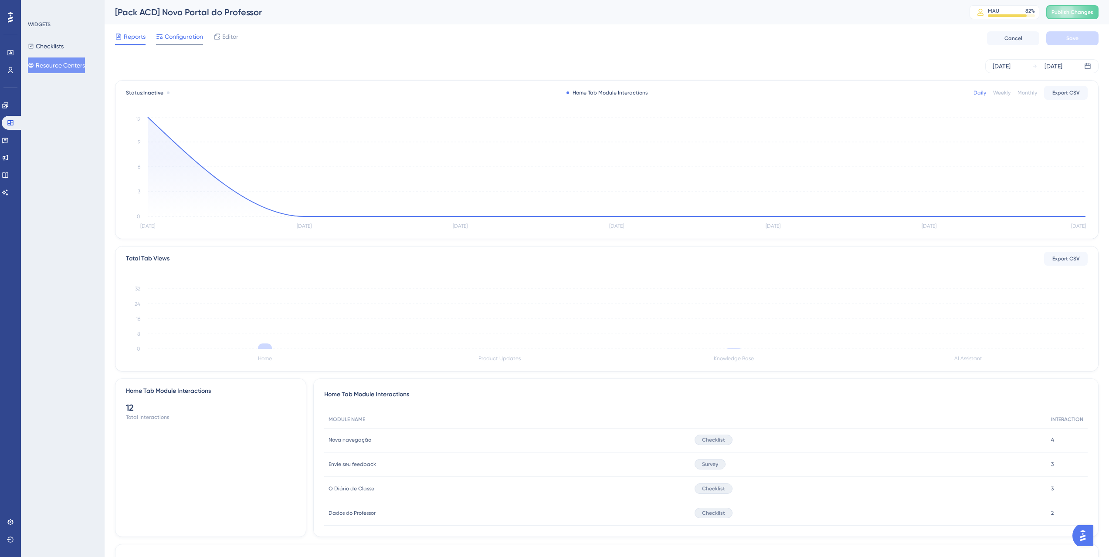
click at [181, 38] on span "Configuration" at bounding box center [184, 36] width 38 height 10
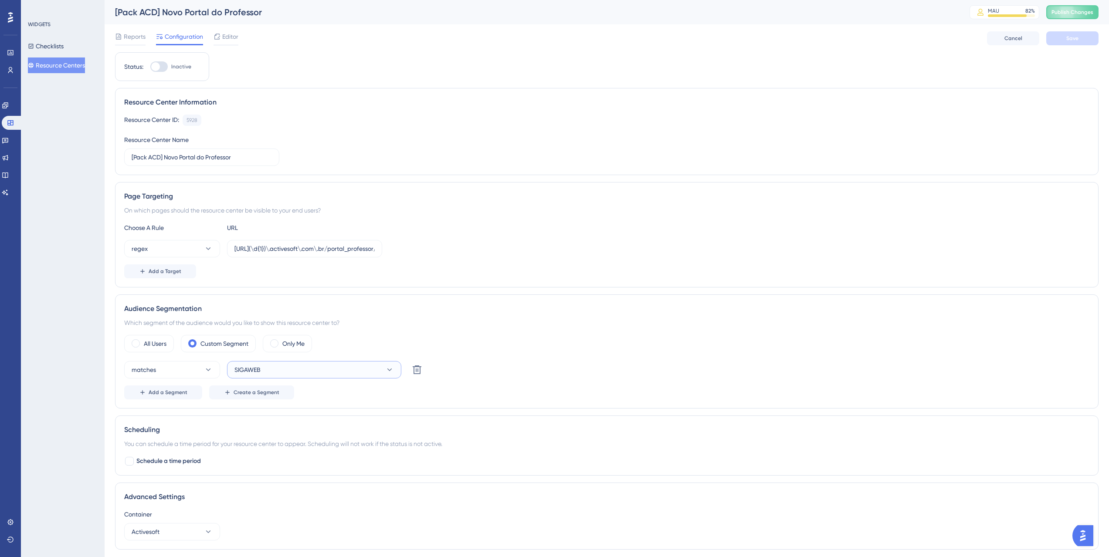
click at [254, 368] on span "SIGAWEB" at bounding box center [248, 370] width 26 height 10
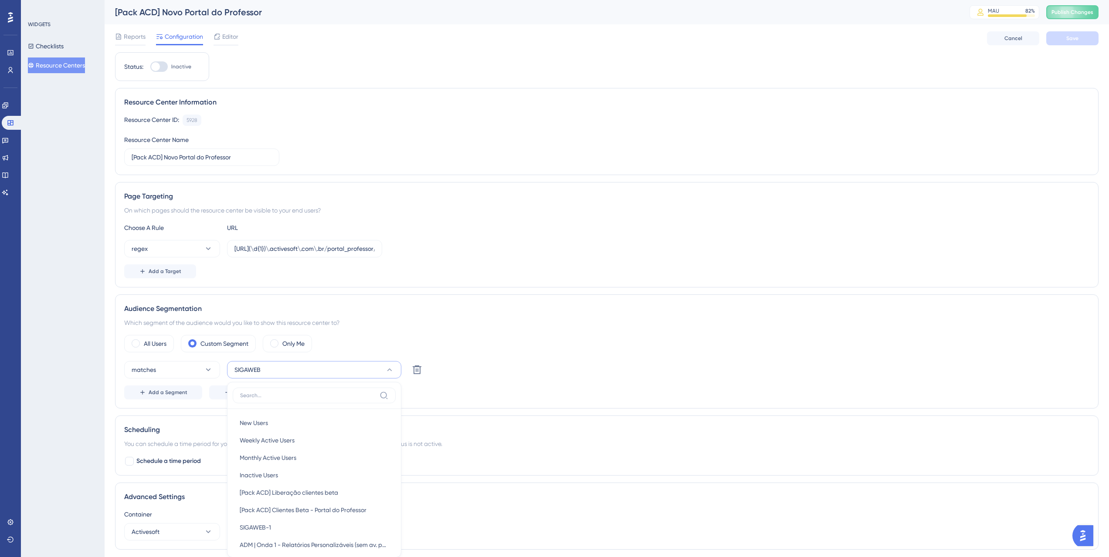
scroll to position [190, 0]
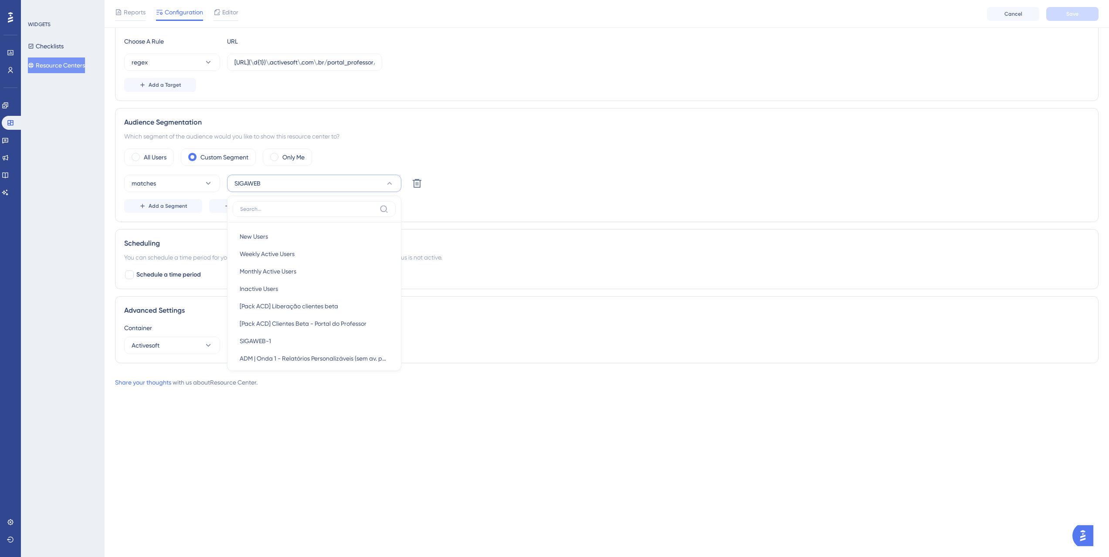
click at [434, 167] on div "All Users Custom Segment Only Me matches SIGAWEB New Users New Users Weekly Act…" at bounding box center [606, 181] width 965 height 65
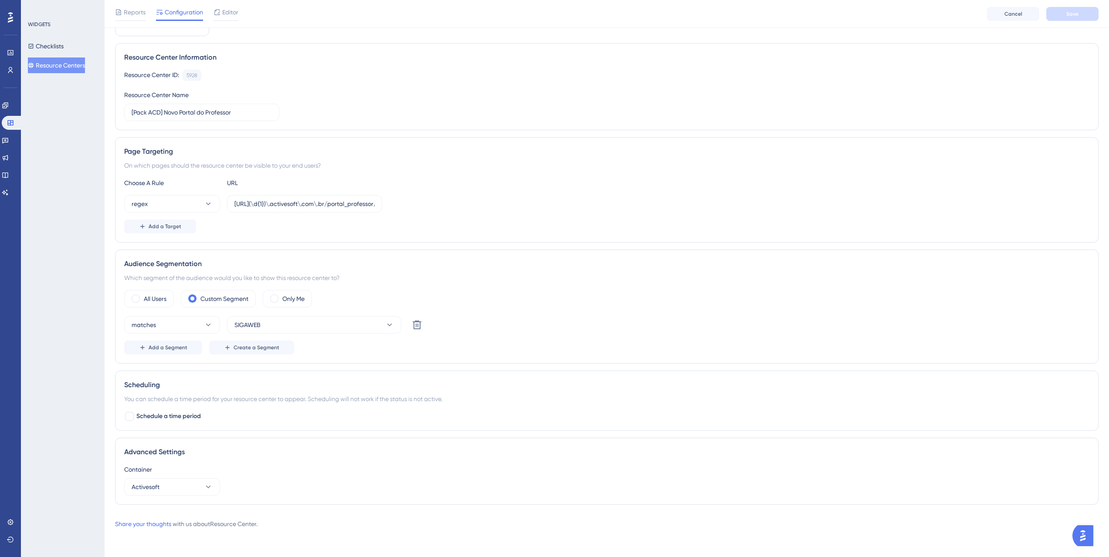
scroll to position [48, 0]
click at [350, 202] on input "[URL](\d{1})\.activesoft\.com\.br/portal_professor/" at bounding box center [305, 204] width 140 height 10
drag, startPoint x: 338, startPoint y: 204, endPoint x: 398, endPoint y: 204, distance: 60.2
click at [398, 204] on div "regex [URL](\d{1})\.activesoft\.com\.br/portal_professor/" at bounding box center [606, 203] width 965 height 17
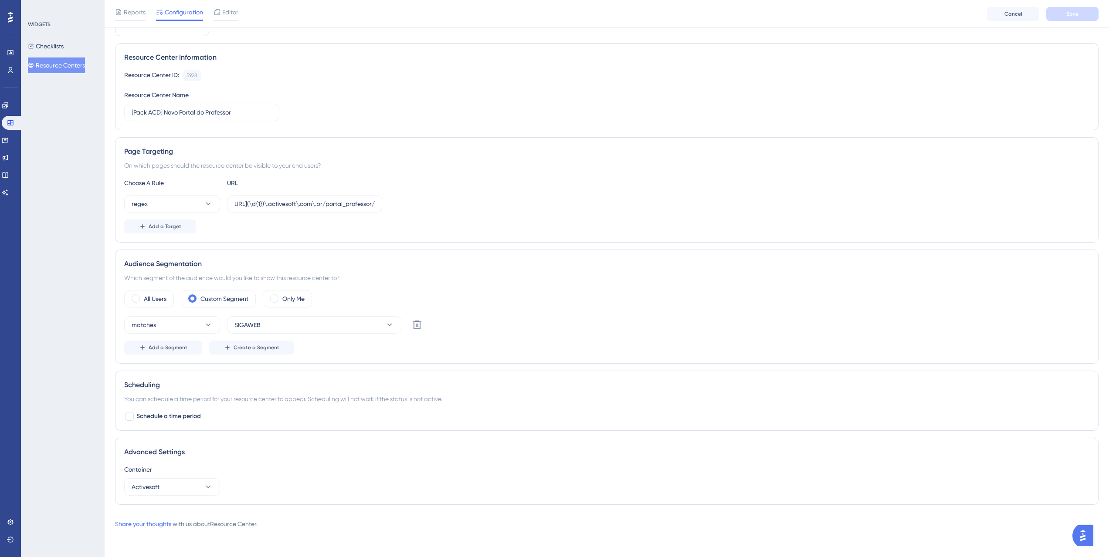
scroll to position [0, 0]
click at [401, 202] on div "regex [URL](\d{1})\.activesoft\.com\.br/portal_professor/" at bounding box center [606, 203] width 965 height 17
drag, startPoint x: 333, startPoint y: 205, endPoint x: 385, endPoint y: 203, distance: 51.5
click at [385, 203] on div "regex [URL](\d{1})\.activesoft\.com\.br/portal_professor/" at bounding box center [606, 203] width 965 height 17
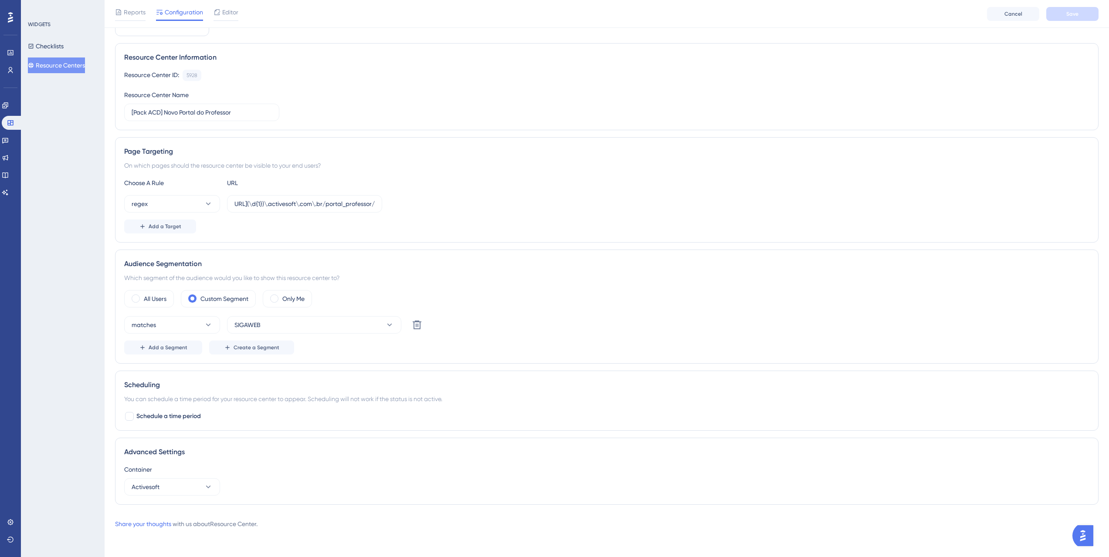
scroll to position [0, 0]
click at [437, 188] on div "Choose A Rule URL" at bounding box center [606, 183] width 965 height 10
drag, startPoint x: 338, startPoint y: 207, endPoint x: 267, endPoint y: 206, distance: 71.1
click at [267, 206] on input "[URL](\d{1})\.activesoft\.com\.br/portal_professor/" at bounding box center [305, 204] width 140 height 10
click at [269, 206] on input "[URL](\d{1})\.activesoft\.com\.br/portal_professor/" at bounding box center [305, 204] width 140 height 10
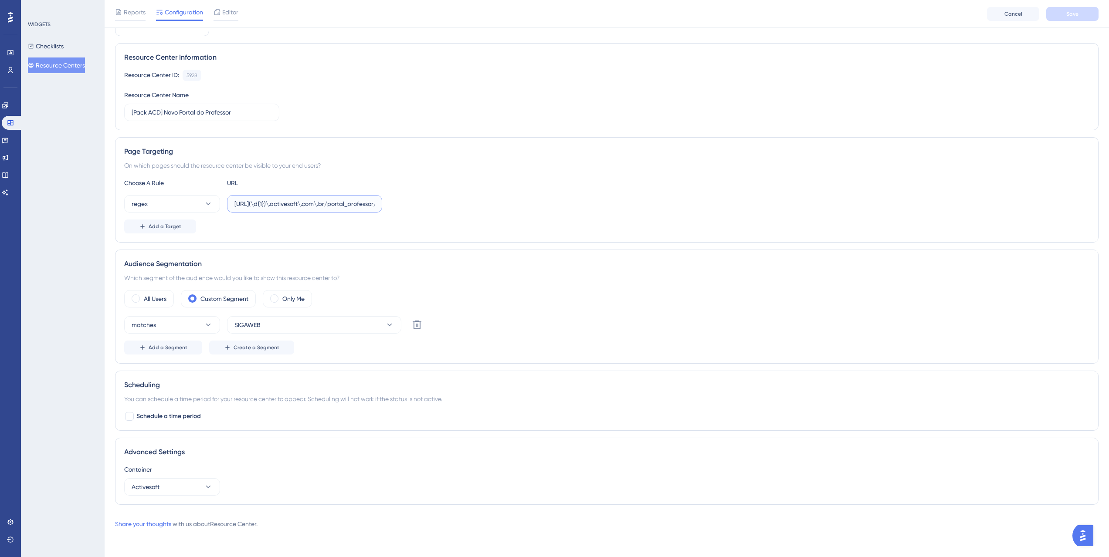
click at [305, 203] on input "[URL](\d{1})\.activesoft\.com\.br/portal_professor/" at bounding box center [305, 204] width 140 height 10
drag, startPoint x: 351, startPoint y: 200, endPoint x: 383, endPoint y: 201, distance: 32.3
click at [383, 201] on div "regex [URL](\d{1})\.activesoft\.com\.br/portal_professor/" at bounding box center [606, 203] width 965 height 17
click at [343, 205] on input "[URL](\d{1})\.activesoft\.com\.br/portal_professor/" at bounding box center [305, 204] width 140 height 10
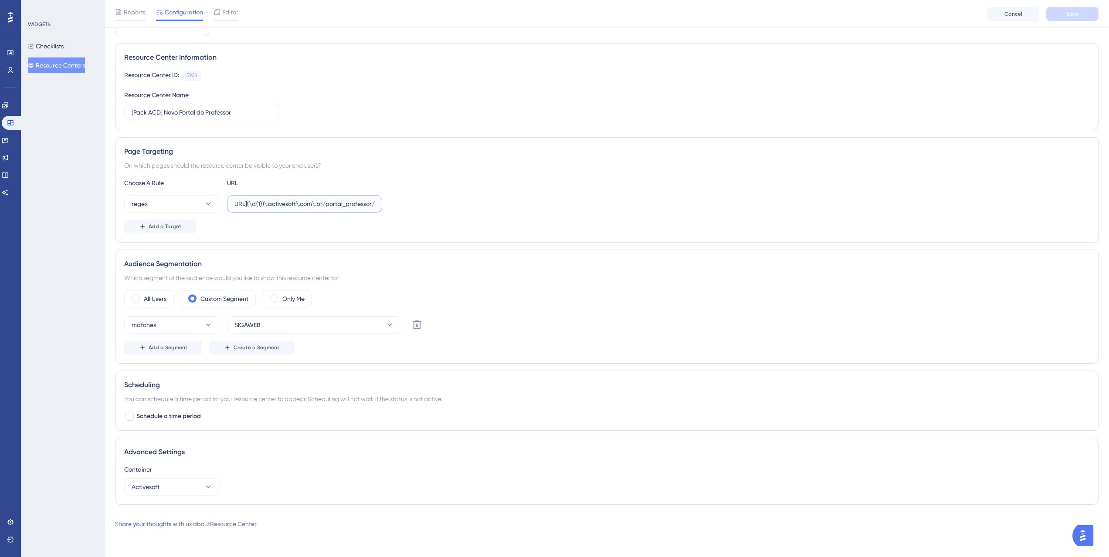
drag, startPoint x: 351, startPoint y: 206, endPoint x: 399, endPoint y: 205, distance: 48.4
click at [399, 205] on div "regex [URL](\d{1})\.activesoft\.com\.br/portal_professor/" at bounding box center [606, 203] width 965 height 17
click at [384, 206] on div "regex [URL](\d{1})\.activesoft\.com\.br/portal_professor/" at bounding box center [606, 203] width 965 height 17
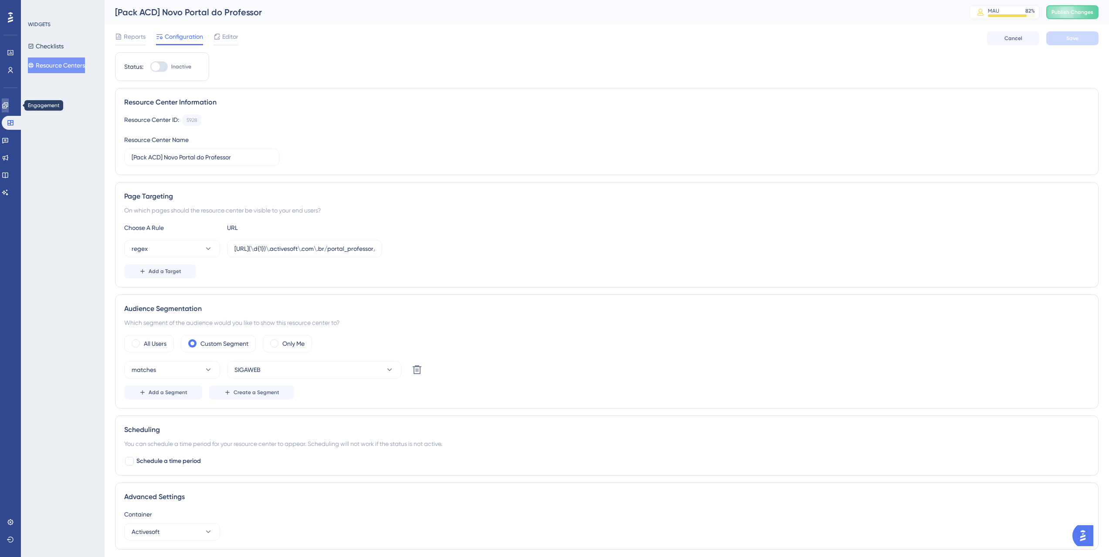
click at [9, 104] on icon at bounding box center [5, 105] width 7 height 7
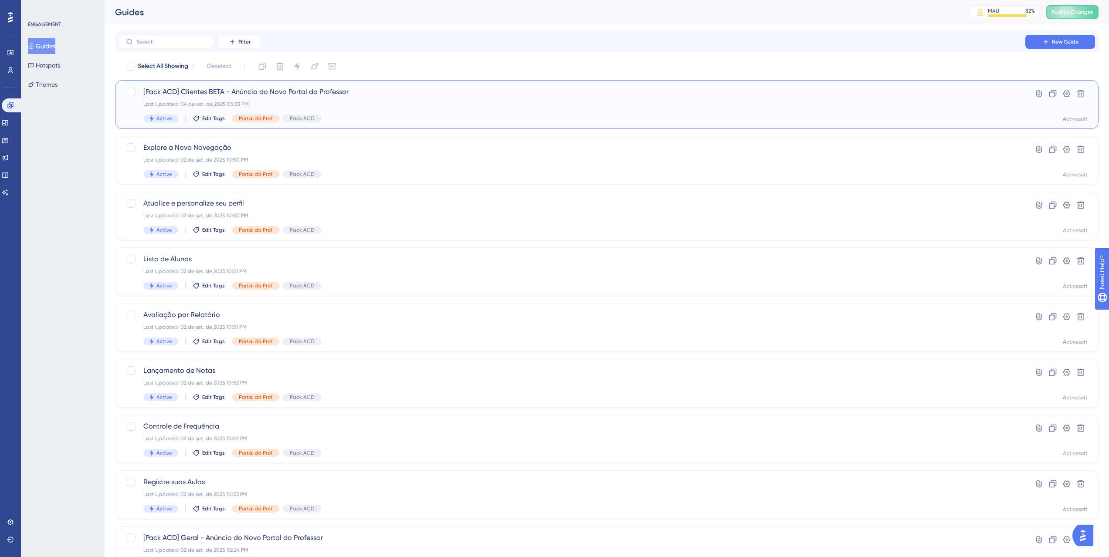
click at [274, 91] on span "[Pack ACD] Clientes BETA - Anúncio do Novo Portal do Professor" at bounding box center [571, 92] width 857 height 10
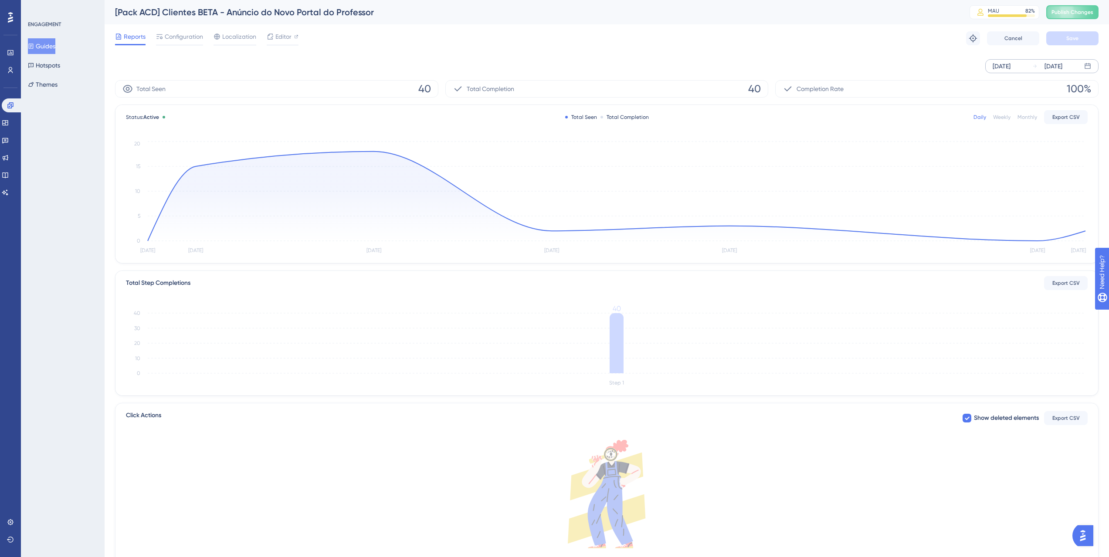
click at [1011, 67] on div "[DATE]" at bounding box center [1002, 66] width 18 height 10
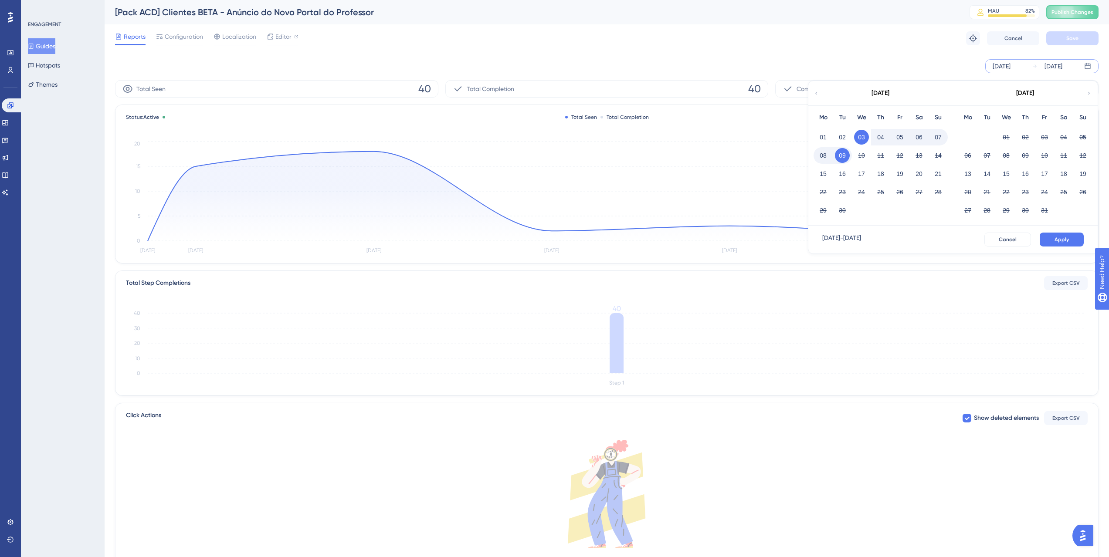
click at [814, 138] on div "01" at bounding box center [823, 137] width 19 height 17
click at [819, 136] on button "01" at bounding box center [823, 137] width 15 height 15
click at [1062, 234] on button "Apply" at bounding box center [1062, 240] width 44 height 14
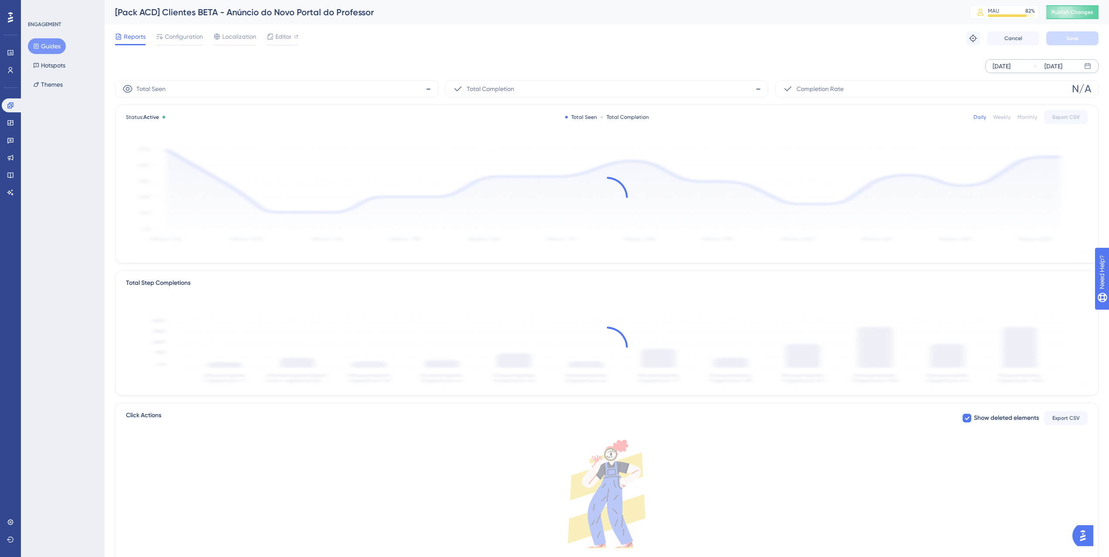
click at [1007, 66] on div "[DATE]" at bounding box center [1002, 66] width 18 height 10
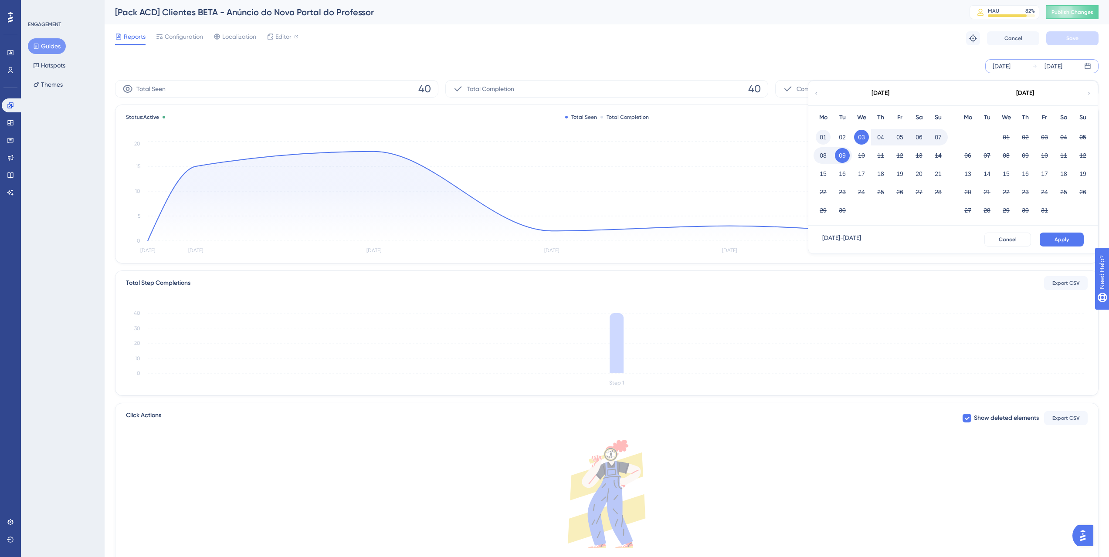
click at [828, 135] on button "01" at bounding box center [823, 137] width 15 height 15
click at [1046, 241] on button "Apply" at bounding box center [1062, 240] width 44 height 14
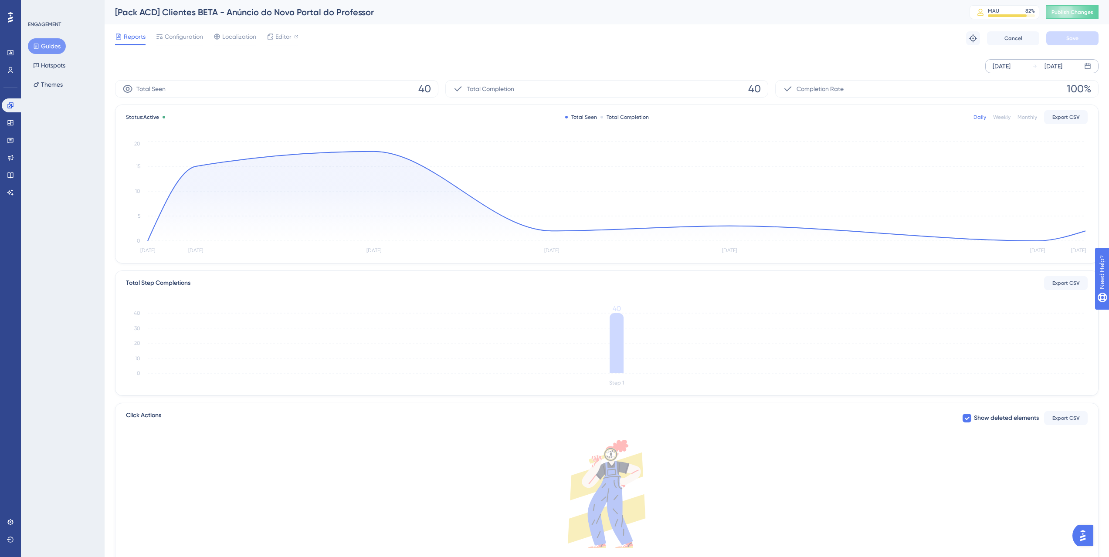
click at [1011, 68] on div "[DATE]" at bounding box center [1002, 66] width 18 height 10
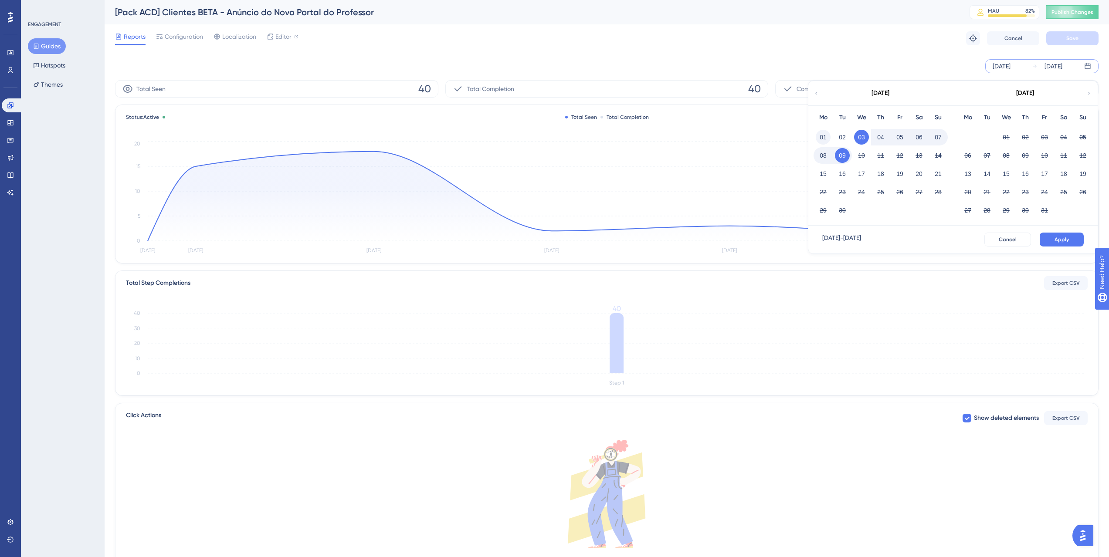
click at [818, 135] on button "01" at bounding box center [823, 137] width 15 height 15
click at [1051, 234] on button "Apply" at bounding box center [1062, 240] width 44 height 14
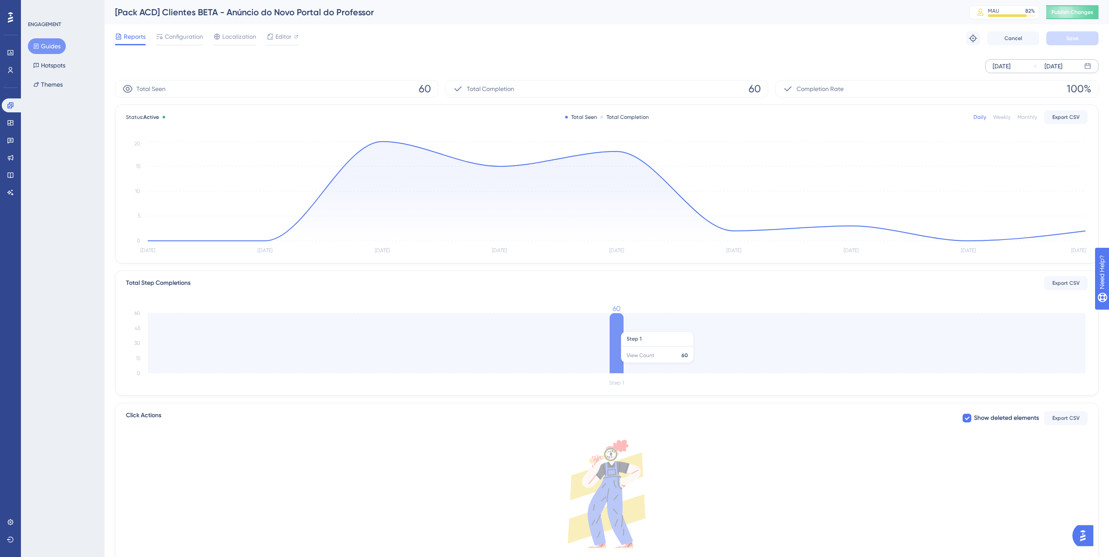
click at [623, 326] on icon "Step 1 0 15 30 45 60 60" at bounding box center [607, 347] width 962 height 83
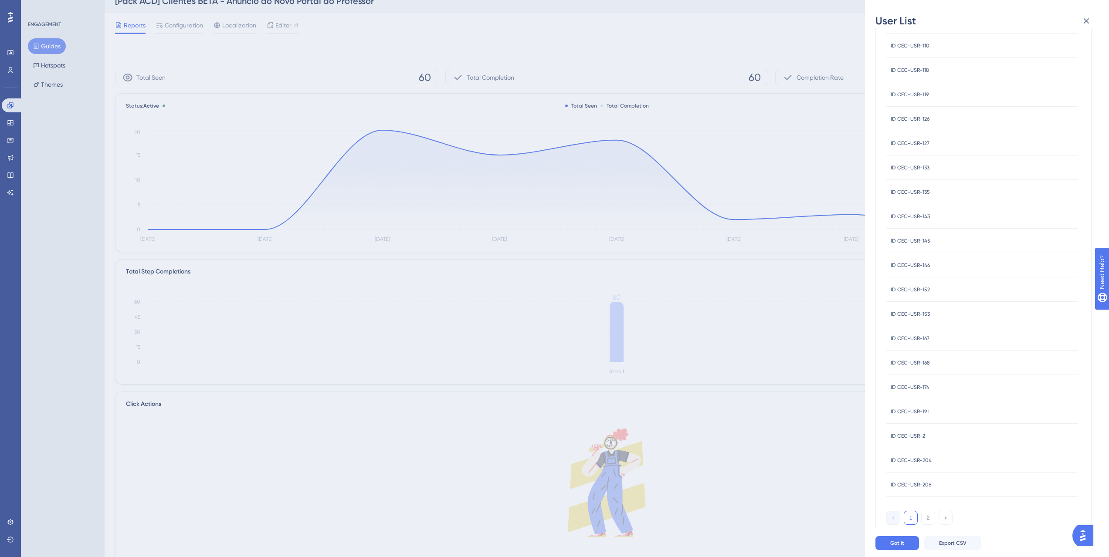
scroll to position [41, 0]
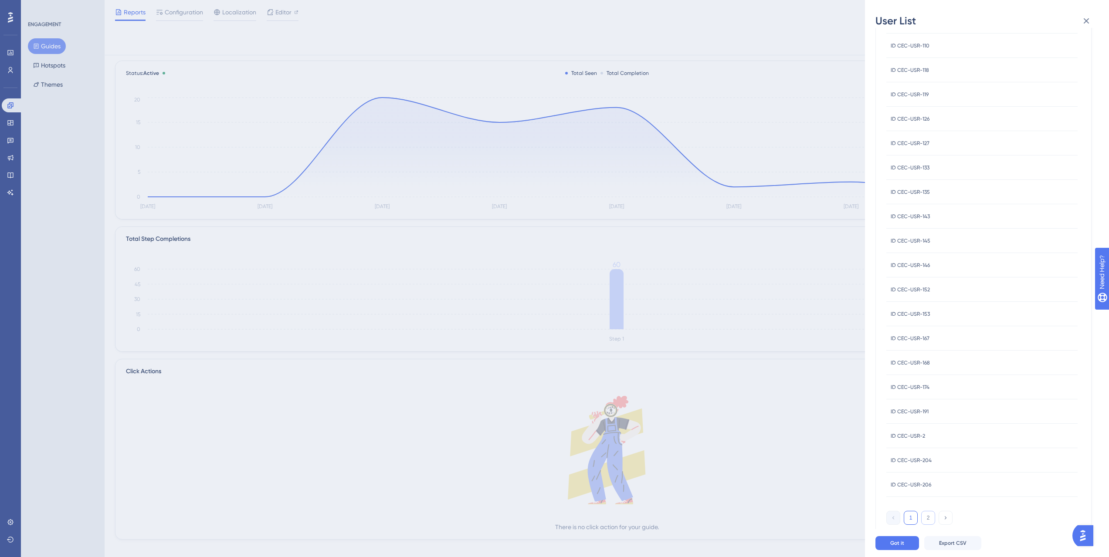
click at [930, 513] on button "2" at bounding box center [928, 518] width 14 height 14
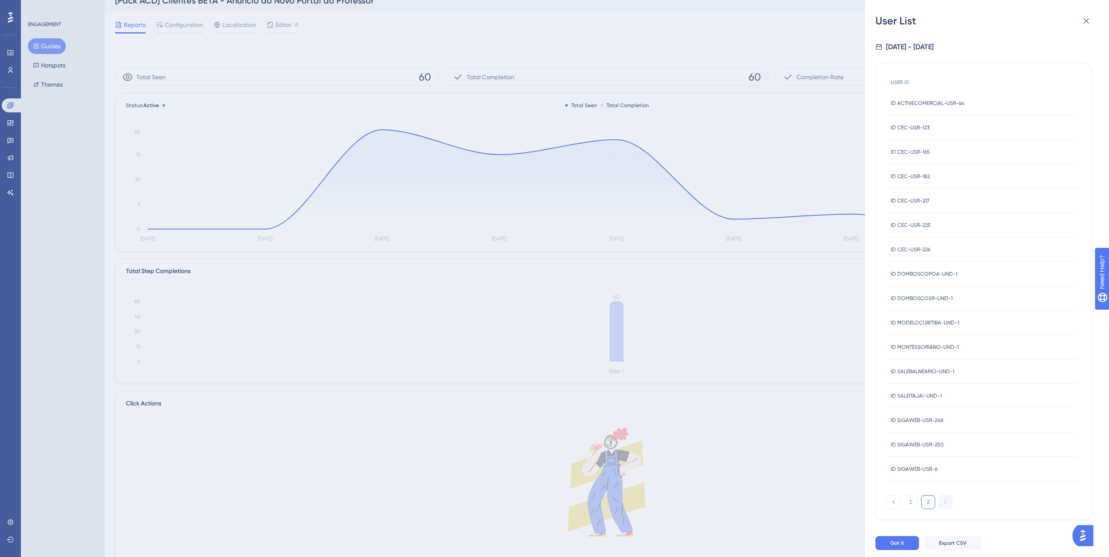
scroll to position [0, 0]
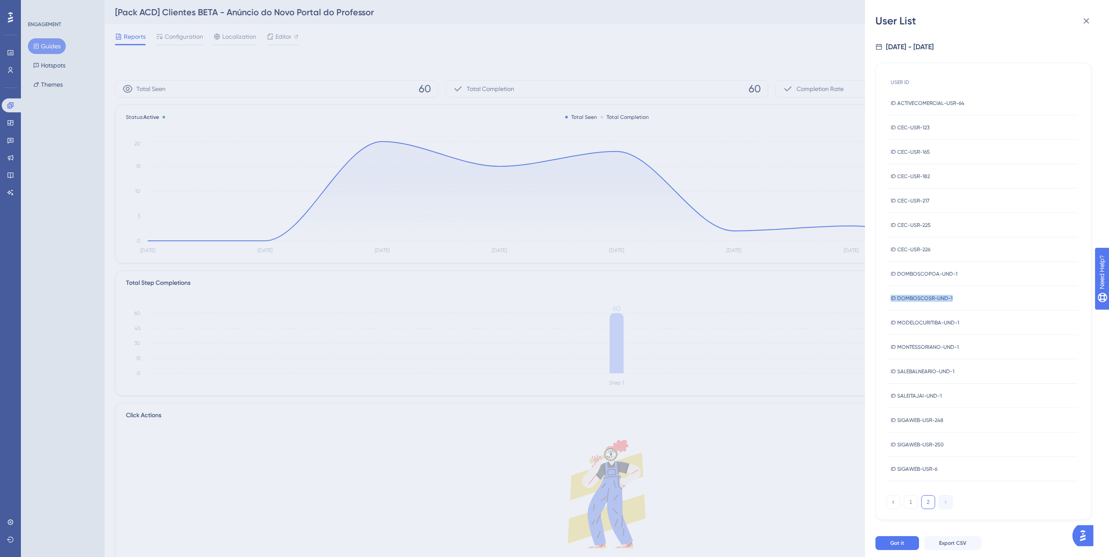
drag, startPoint x: 930, startPoint y: 287, endPoint x: 950, endPoint y: 311, distance: 31.5
click at [946, 313] on div "USER ID ID ACTIVECOMERCIAL-USR-64 ID ACTIVECOMERCIAL-USR-64 ID CEC-USR-123 ID C…" at bounding box center [982, 278] width 191 height 408
click at [951, 311] on div "ID MODELOCURITIBA-UND-1 ID MODELOCURITIBA-UND-1" at bounding box center [925, 323] width 68 height 24
drag, startPoint x: 953, startPoint y: 301, endPoint x: 899, endPoint y: 301, distance: 54.0
click at [899, 301] on div "ID DOMBOSCOSR-UND-1 ID DOMBOSCOSR-UND-1" at bounding box center [982, 298] width 191 height 24
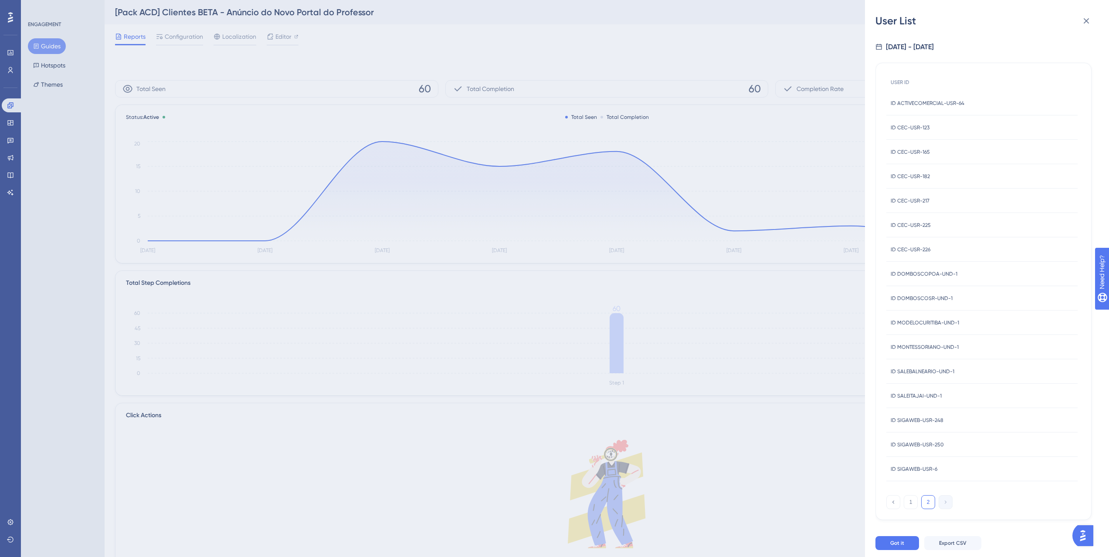
click at [911, 299] on span "ID DOMBOSCOSR-UND-1" at bounding box center [922, 298] width 62 height 7
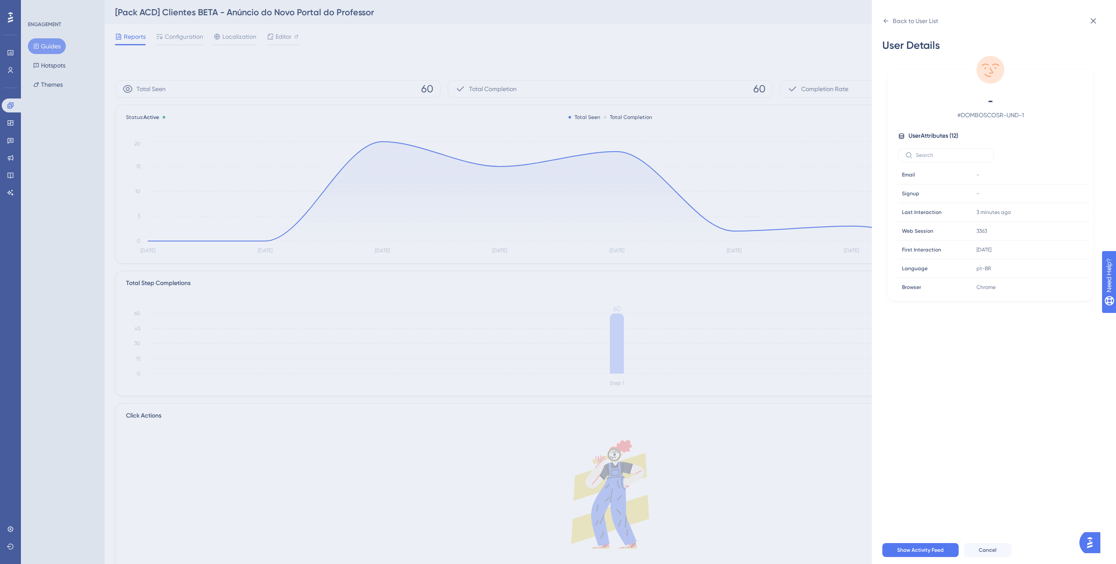
click at [878, 22] on div "Back to User List User Details - # DOMBOSCOSR-UND-1 User Attributes ( 12 ) Emai…" at bounding box center [994, 282] width 244 height 564
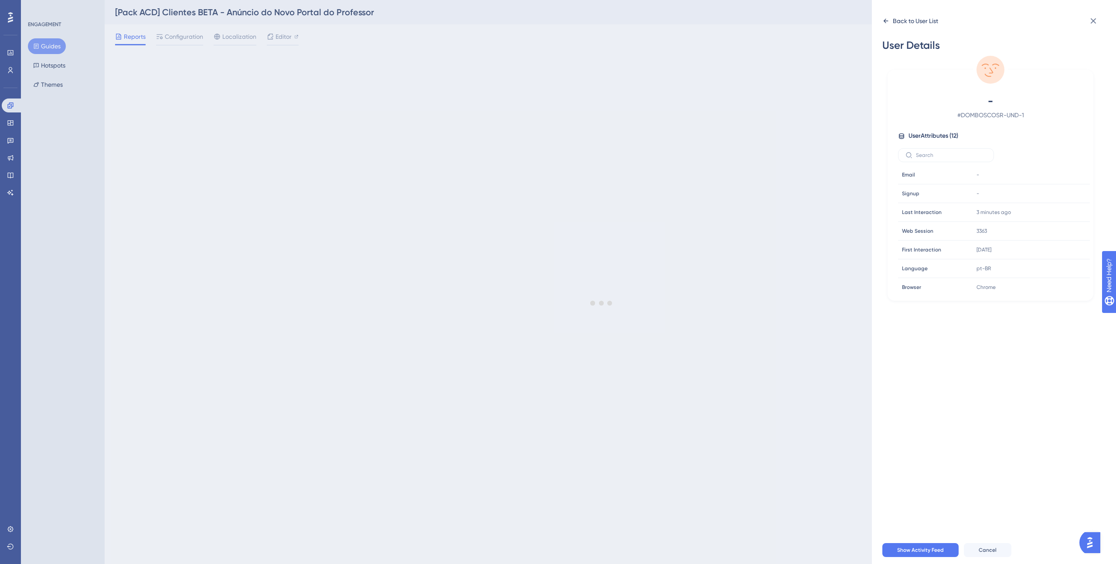
click at [884, 20] on icon at bounding box center [886, 21] width 5 height 4
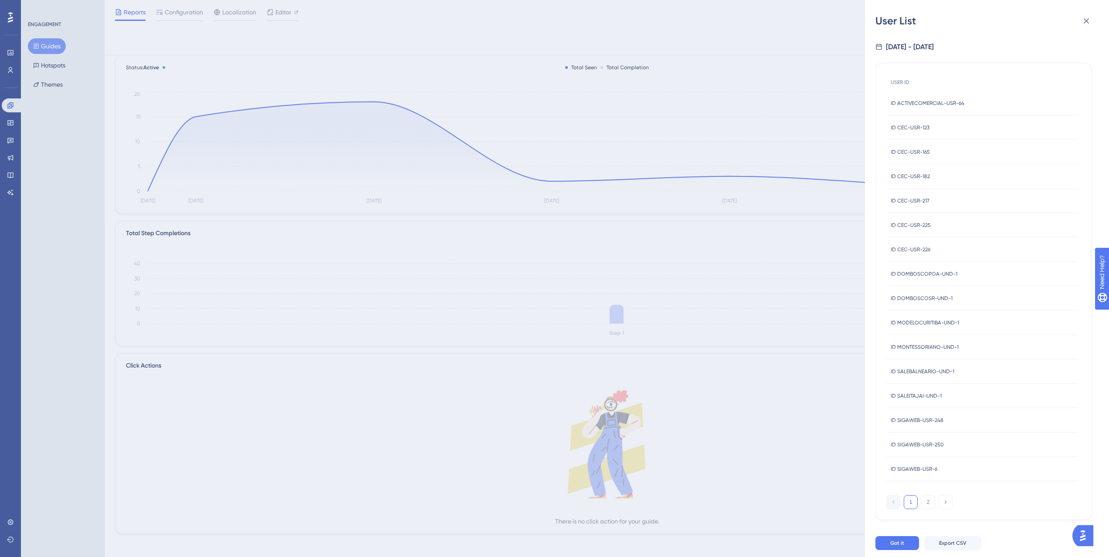
scroll to position [51, 0]
click at [926, 500] on button "2" at bounding box center [928, 503] width 14 height 14
click at [942, 271] on span "ID DOMBOSCOPOA-UND-1" at bounding box center [924, 274] width 67 height 7
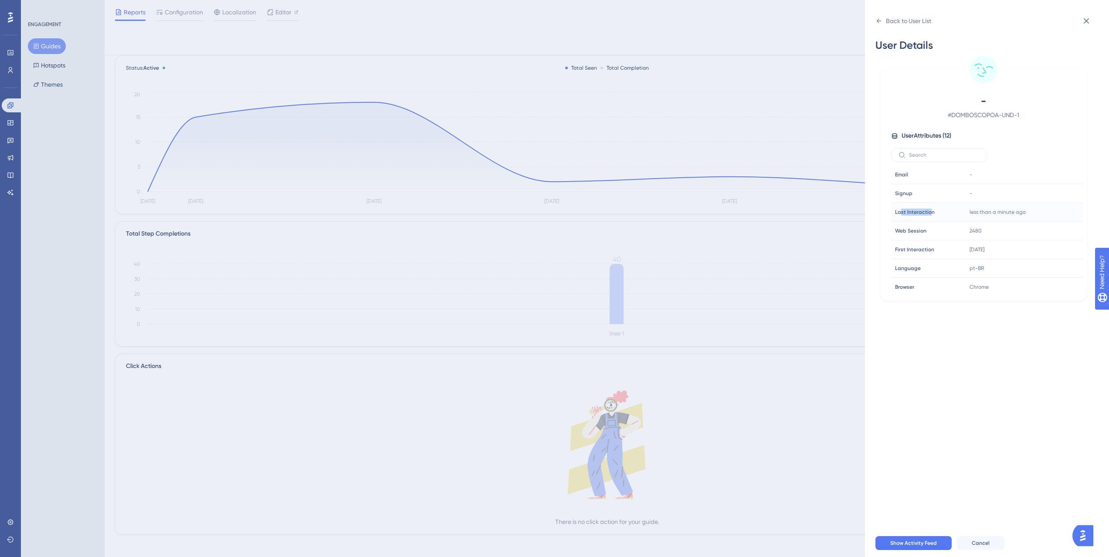
drag, startPoint x: 928, startPoint y: 210, endPoint x: 900, endPoint y: 212, distance: 27.5
click at [900, 212] on span "Last Interaction" at bounding box center [915, 212] width 40 height 7
drag, startPoint x: 968, startPoint y: 212, endPoint x: 1031, endPoint y: 214, distance: 63.2
click at [1031, 214] on div "less than a minute ago 09 Sep 2025, 16:13 Copy 2025-09-09T19:13:22.695759Z" at bounding box center [1013, 212] width 94 height 17
click at [1005, 337] on div "User Details - # DOMBOSCOPOA-UND-1 User Attributes ( 12 ) Email Email - Signup …" at bounding box center [991, 279] width 230 height 502
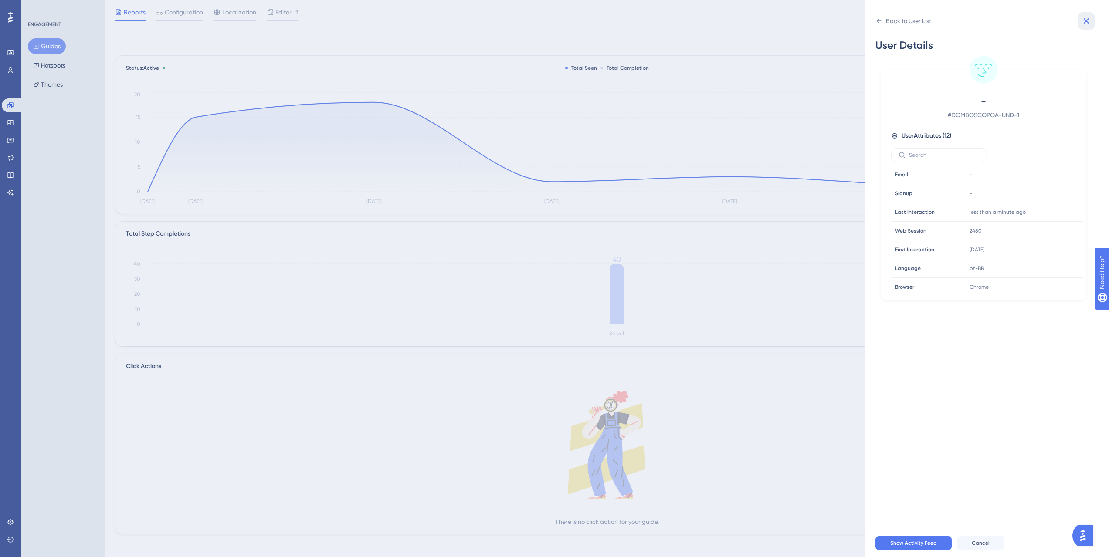
click at [1082, 20] on icon at bounding box center [1086, 21] width 10 height 10
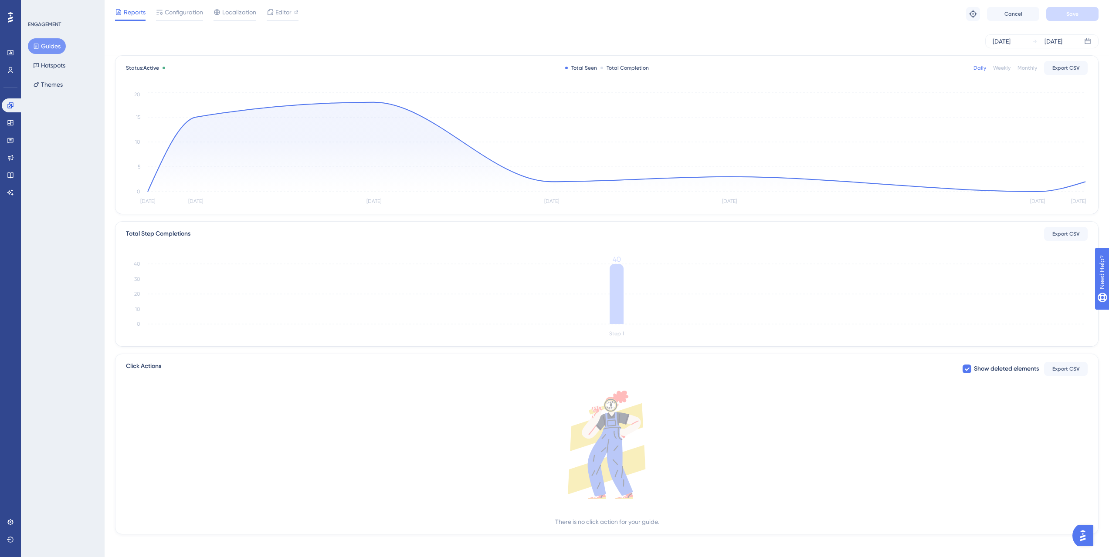
click at [250, 10] on span "Localization" at bounding box center [239, 12] width 34 height 10
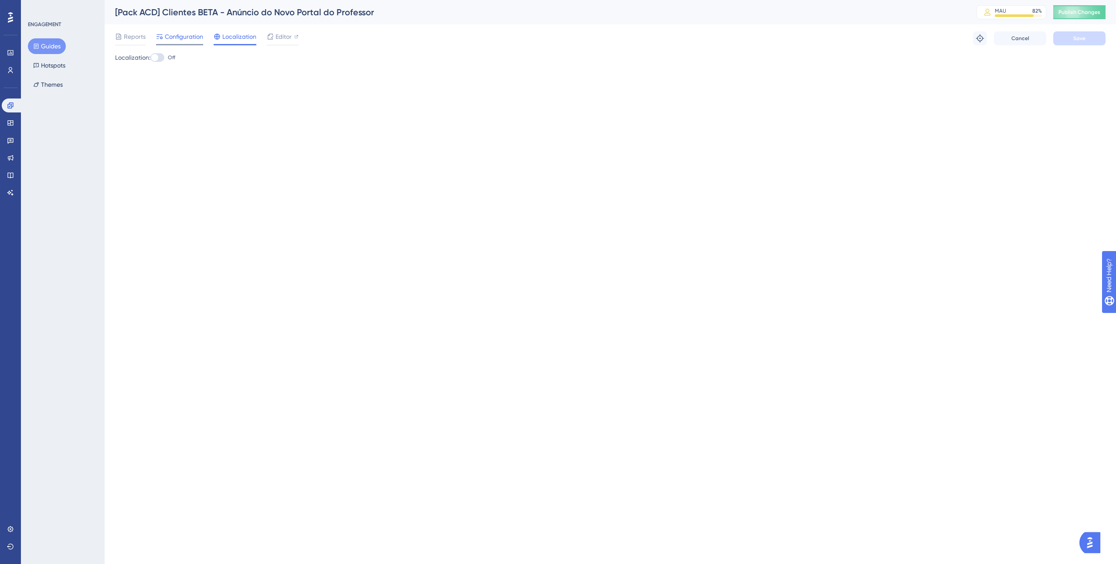
click at [167, 36] on span "Configuration" at bounding box center [184, 36] width 38 height 10
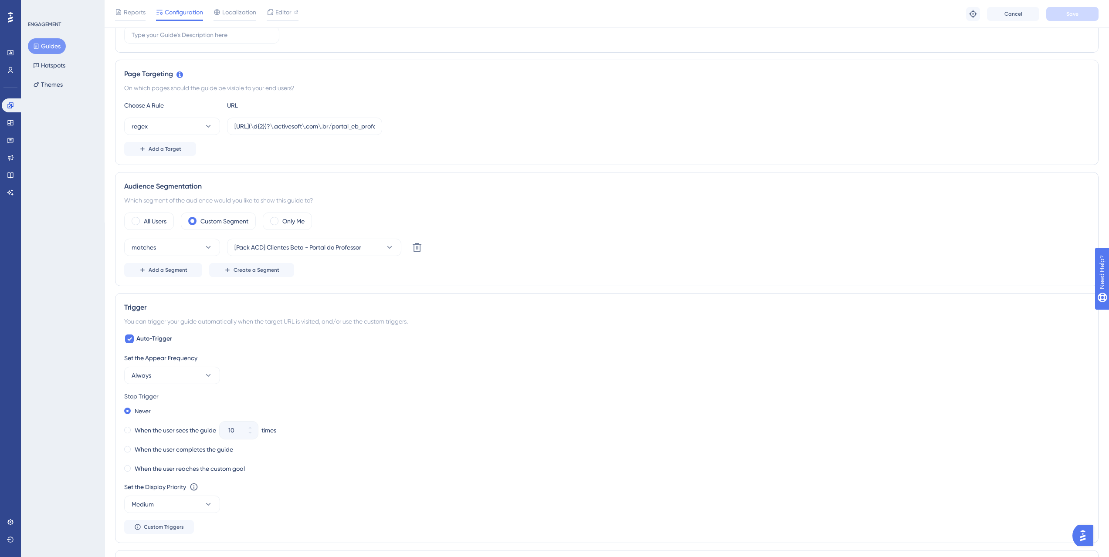
scroll to position [172, 0]
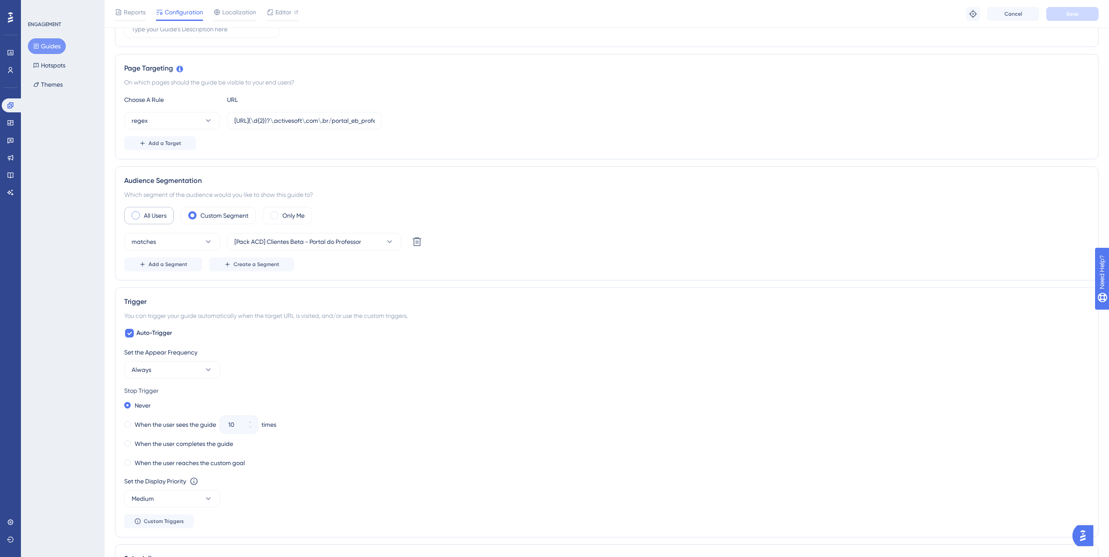
click at [157, 221] on div "All Users" at bounding box center [149, 215] width 50 height 17
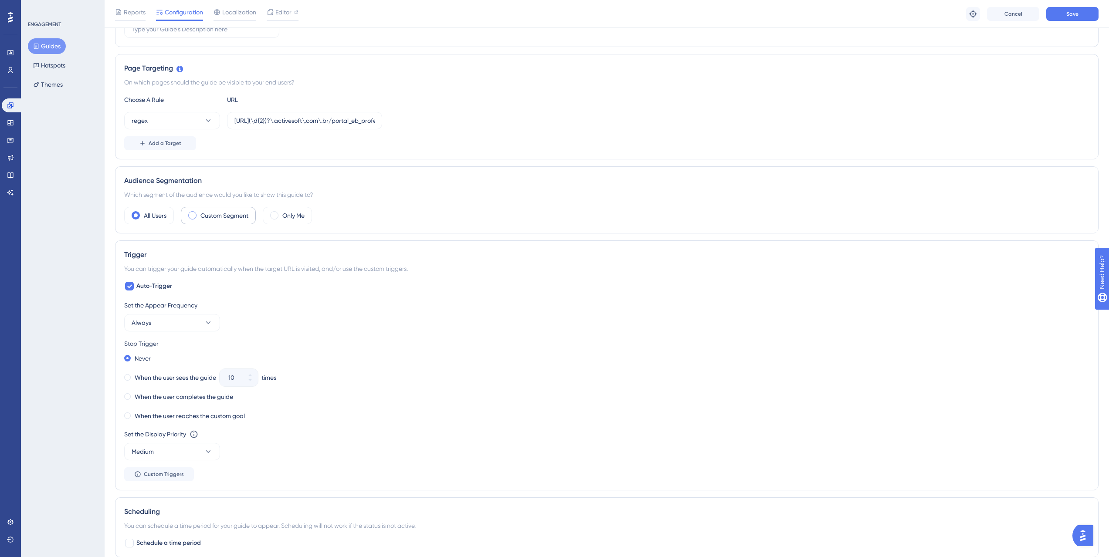
click at [187, 218] on div "Custom Segment" at bounding box center [218, 215] width 75 height 17
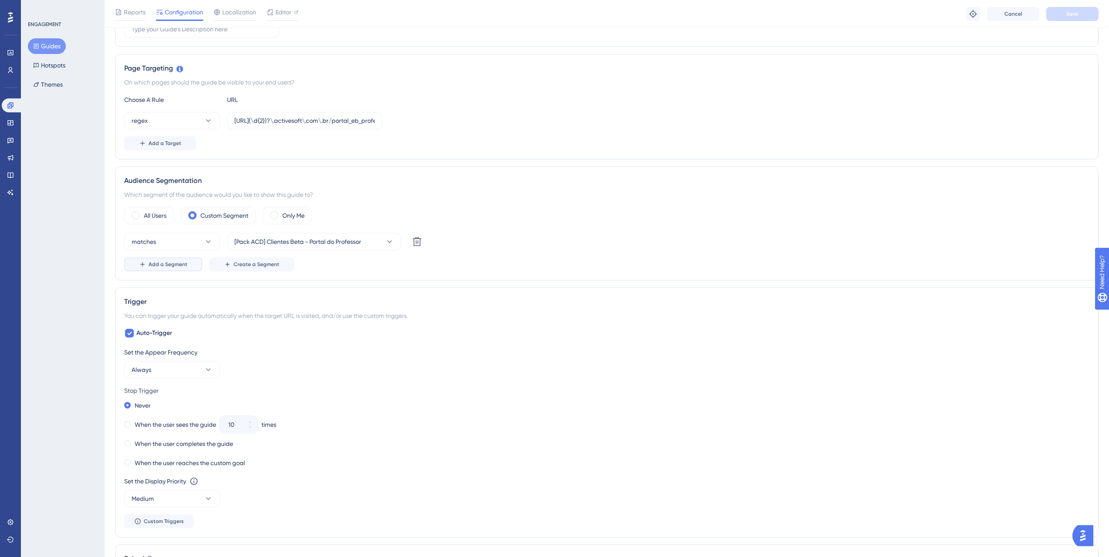
click at [170, 264] on span "Add a Segment" at bounding box center [168, 264] width 39 height 7
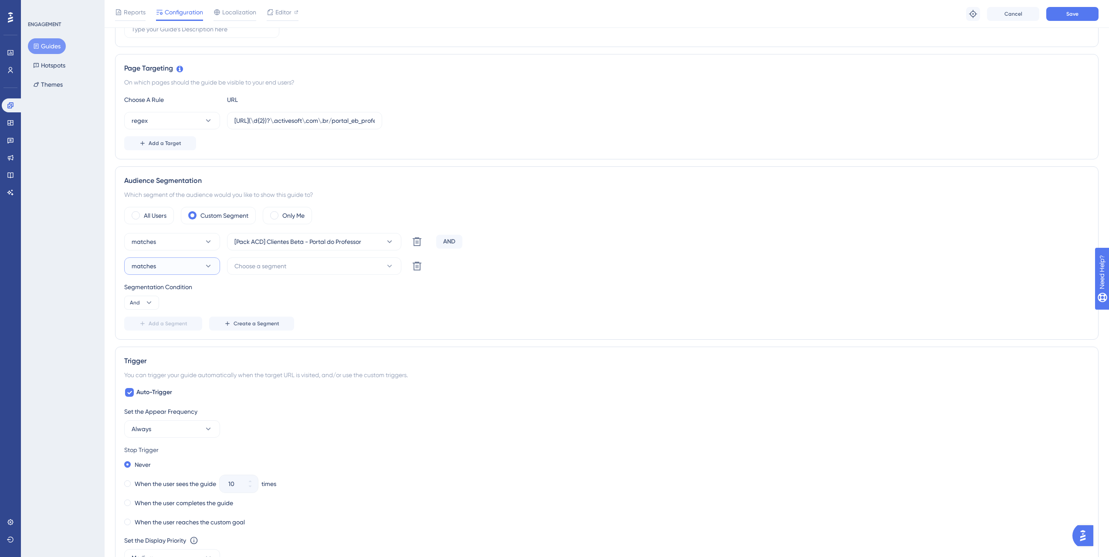
click at [191, 272] on button "matches" at bounding box center [172, 266] width 96 height 17
click at [247, 268] on span "Choose a segment" at bounding box center [261, 266] width 52 height 10
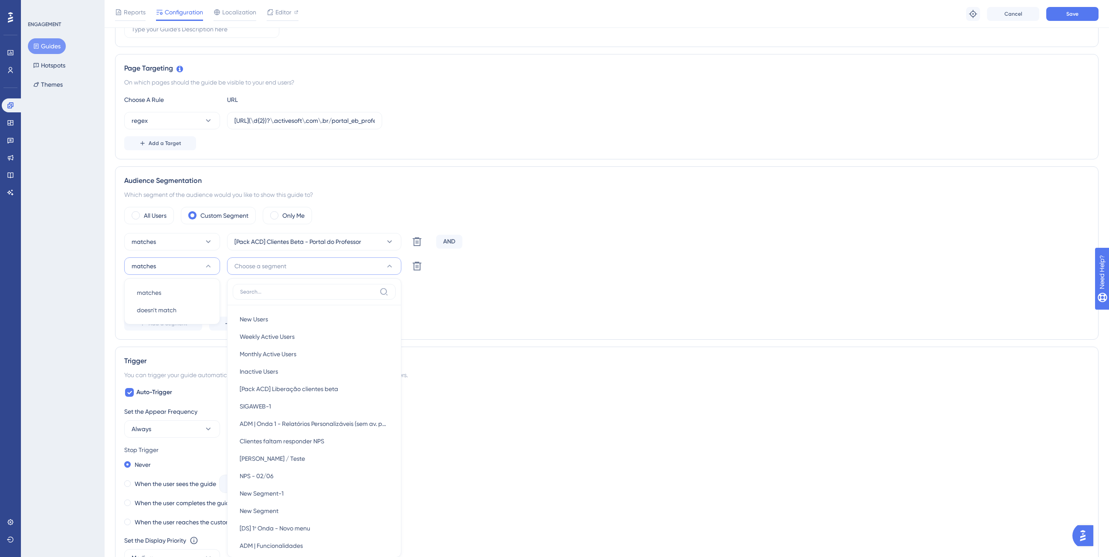
scroll to position [309, 0]
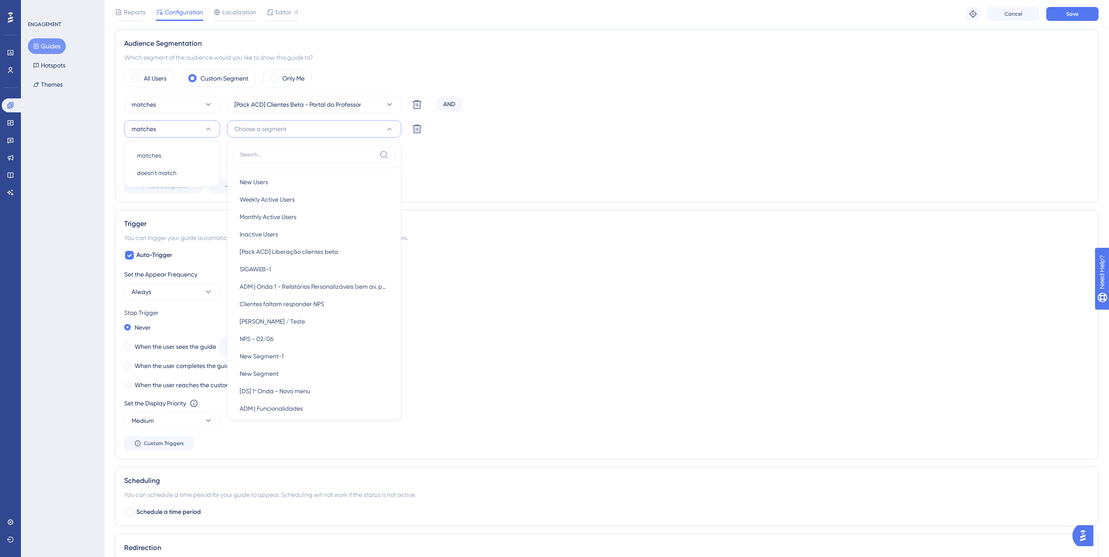
drag, startPoint x: 509, startPoint y: 190, endPoint x: 478, endPoint y: 191, distance: 31.0
click at [509, 190] on div "Add a Segment Create a Segment" at bounding box center [606, 187] width 965 height 14
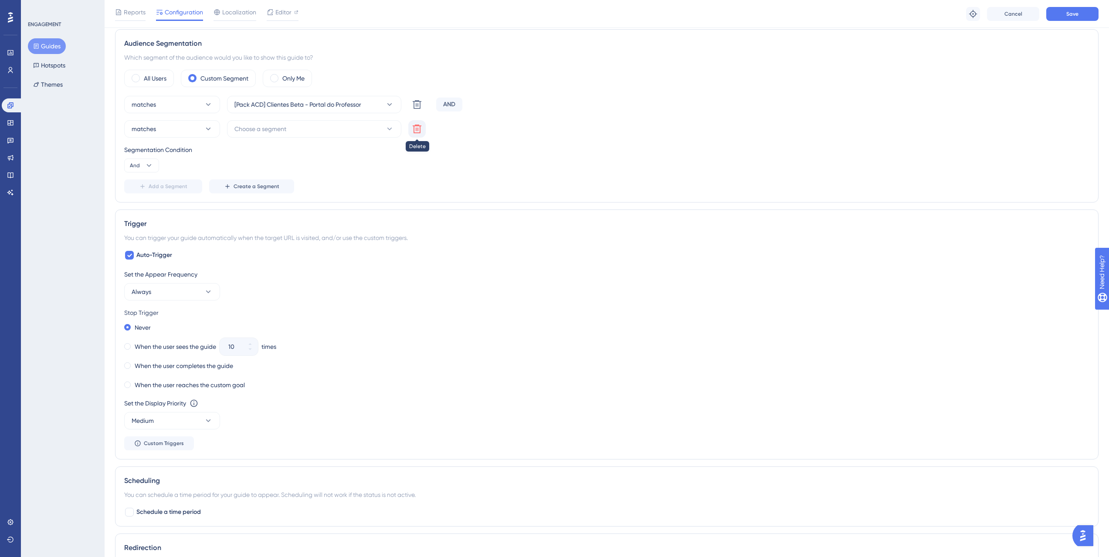
click at [419, 131] on icon at bounding box center [417, 129] width 10 height 10
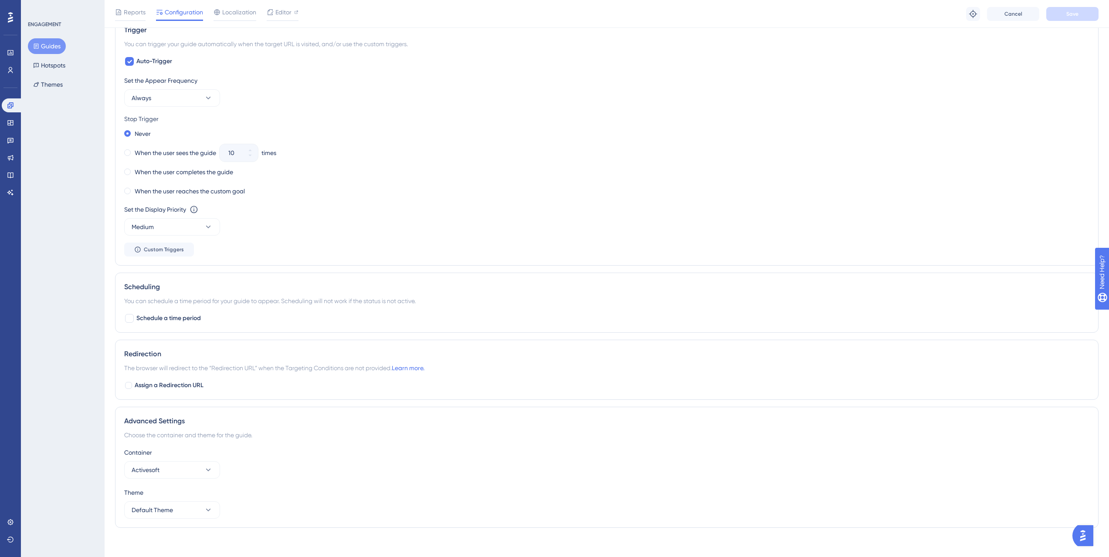
scroll to position [449, 0]
